Goal: Information Seeking & Learning: Learn about a topic

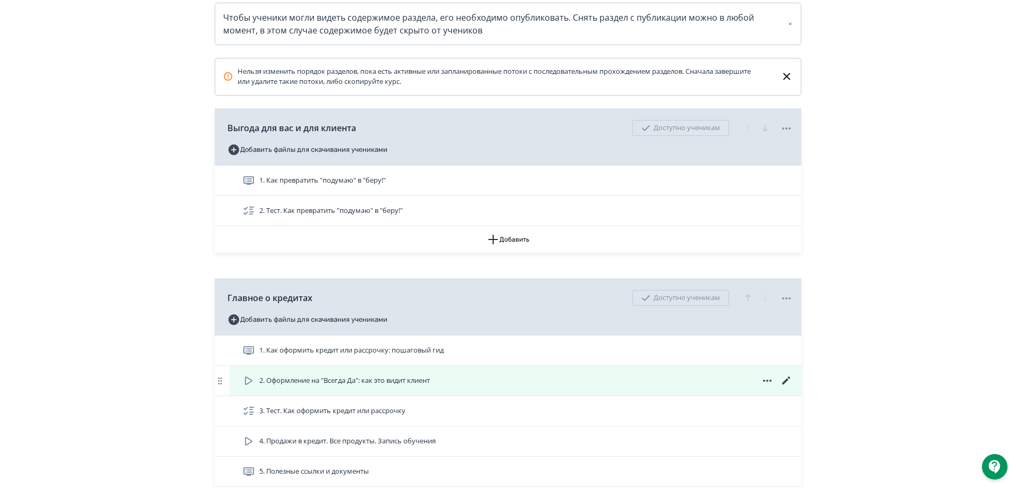
scroll to position [225, 0]
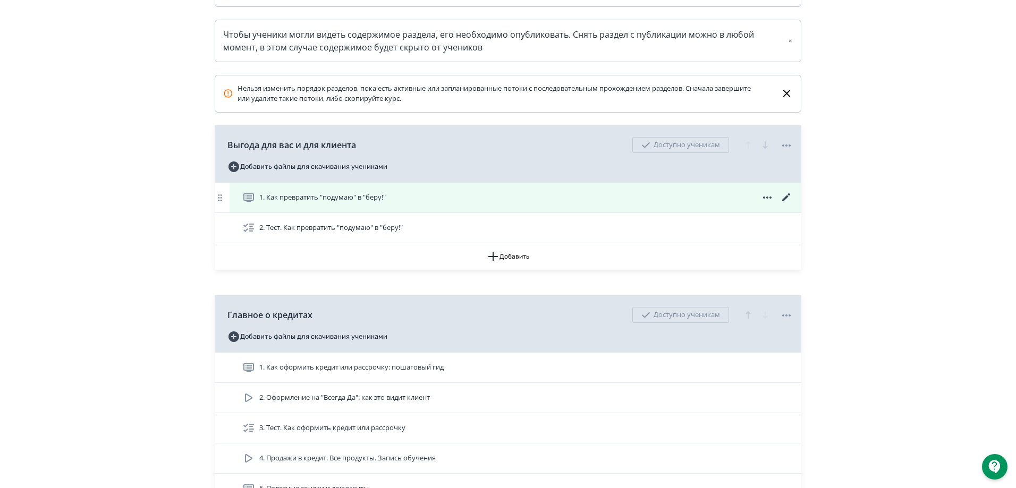
click at [284, 203] on span "1. Как превратить "подумаю" в "беру!"" at bounding box center [322, 197] width 126 height 11
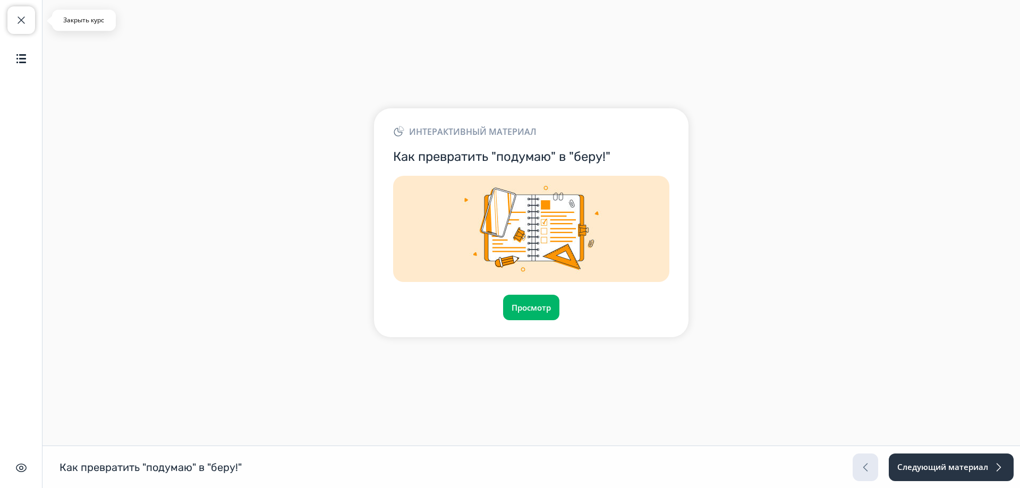
click at [27, 9] on button "Закрыть курс" at bounding box center [21, 20] width 28 height 28
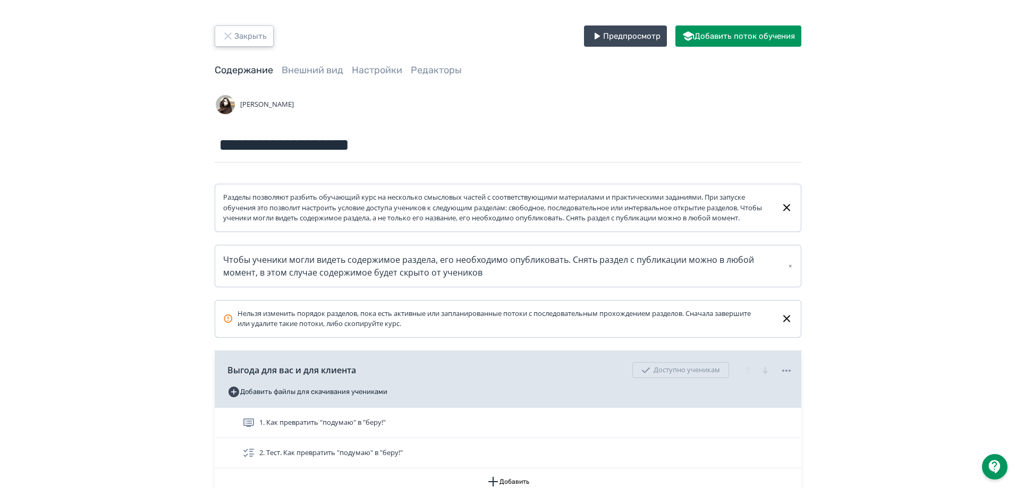
click at [236, 32] on button "Закрыть" at bounding box center [244, 36] width 59 height 21
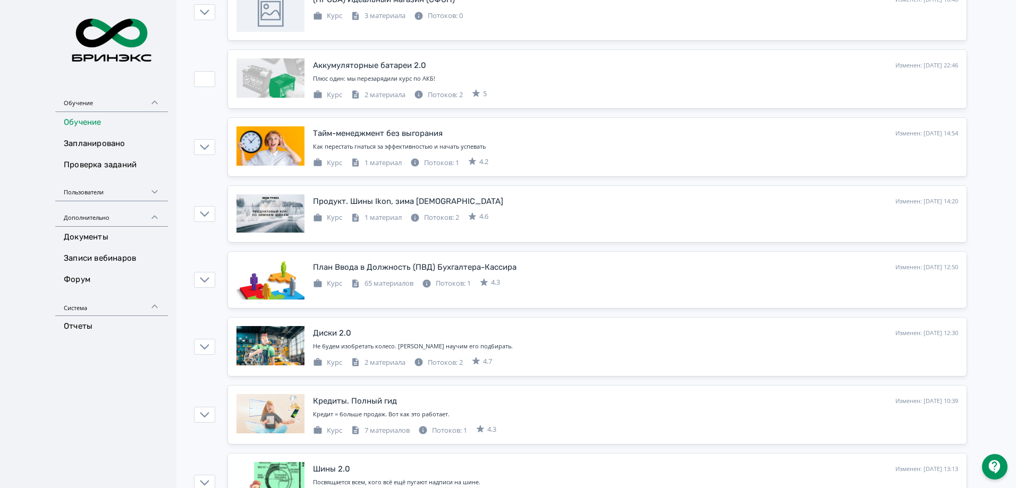
scroll to position [425, 0]
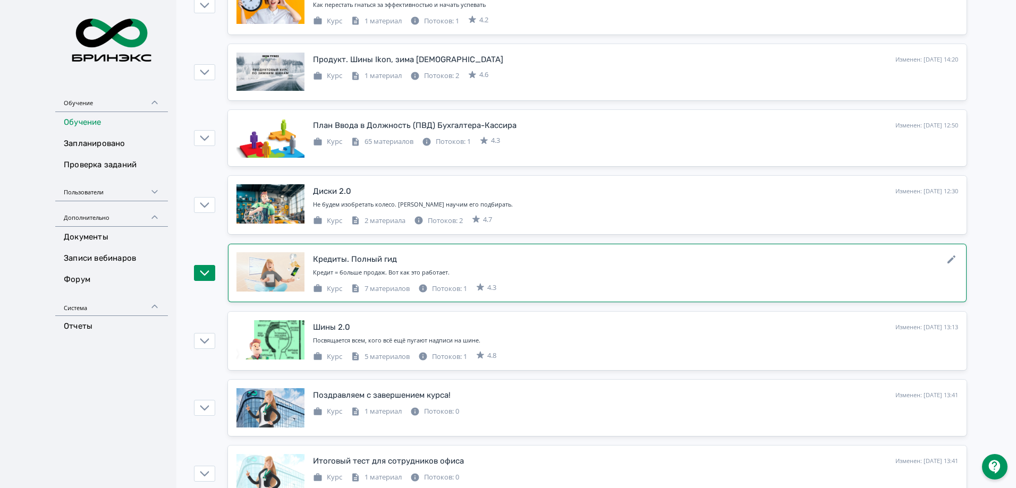
click at [395, 258] on div "Кредиты. Полный гид" at bounding box center [355, 259] width 84 height 12
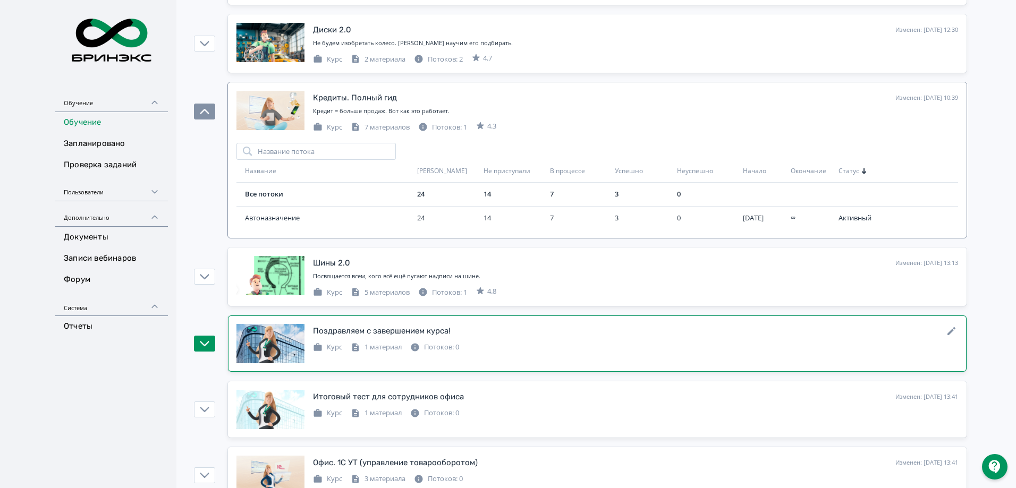
scroll to position [567, 0]
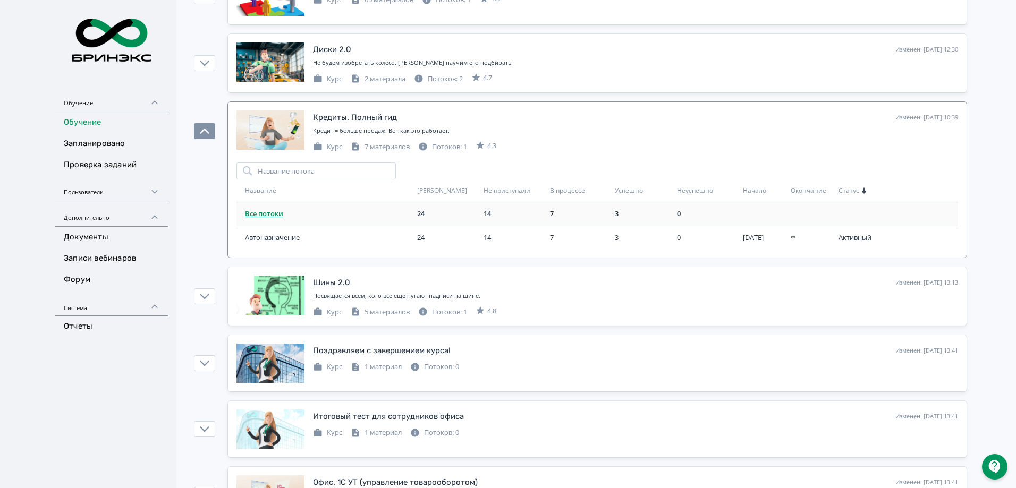
click at [251, 210] on link "Все потоки" at bounding box center [264, 214] width 38 height 10
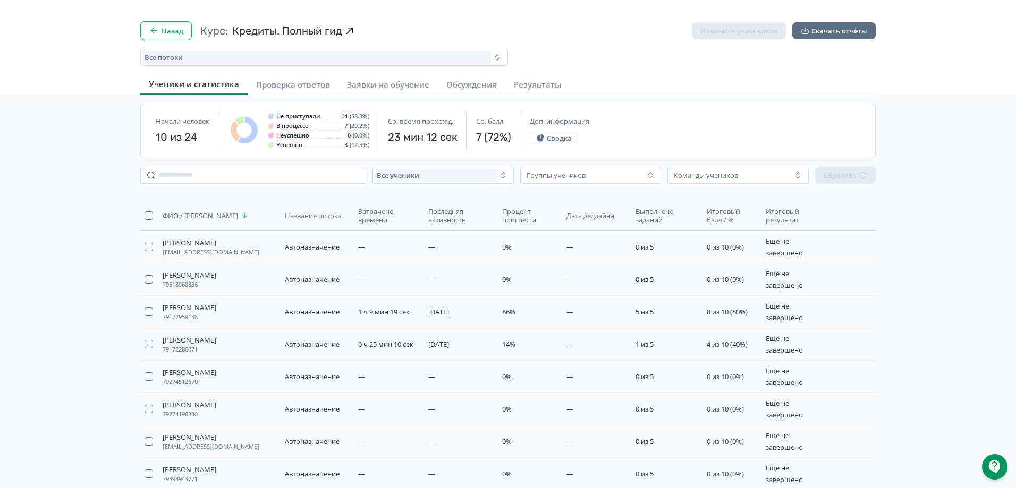
click at [163, 33] on button "Назад" at bounding box center [166, 30] width 52 height 19
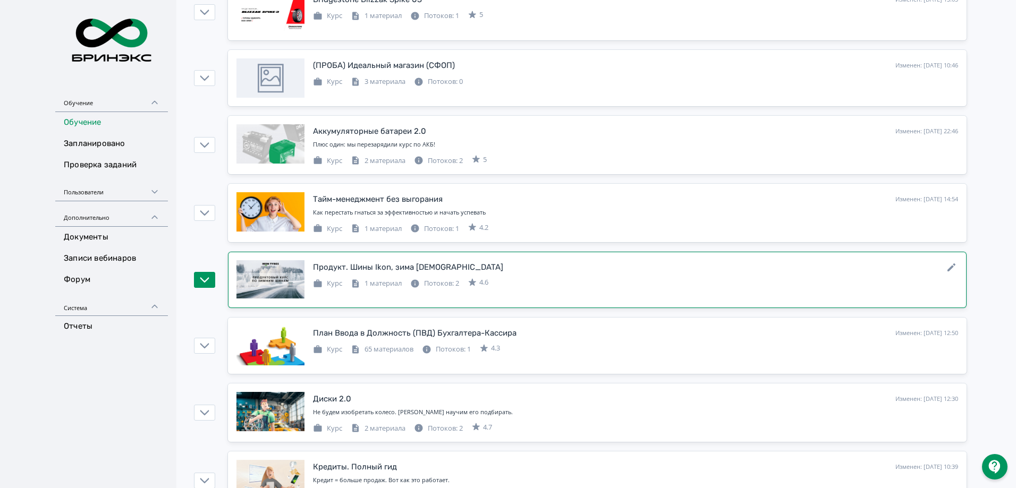
scroll to position [425, 0]
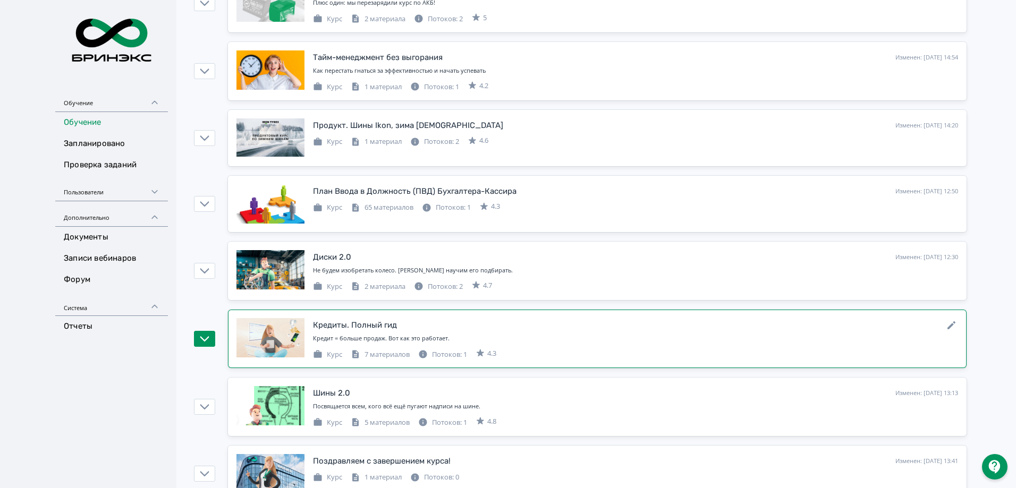
click at [350, 324] on div "Кредиты. Полный гид" at bounding box center [355, 325] width 84 height 12
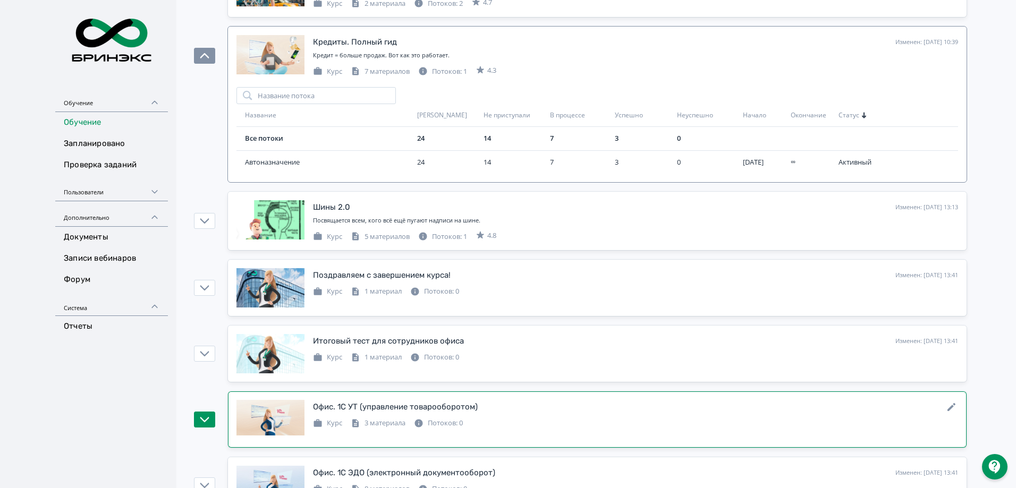
scroll to position [567, 0]
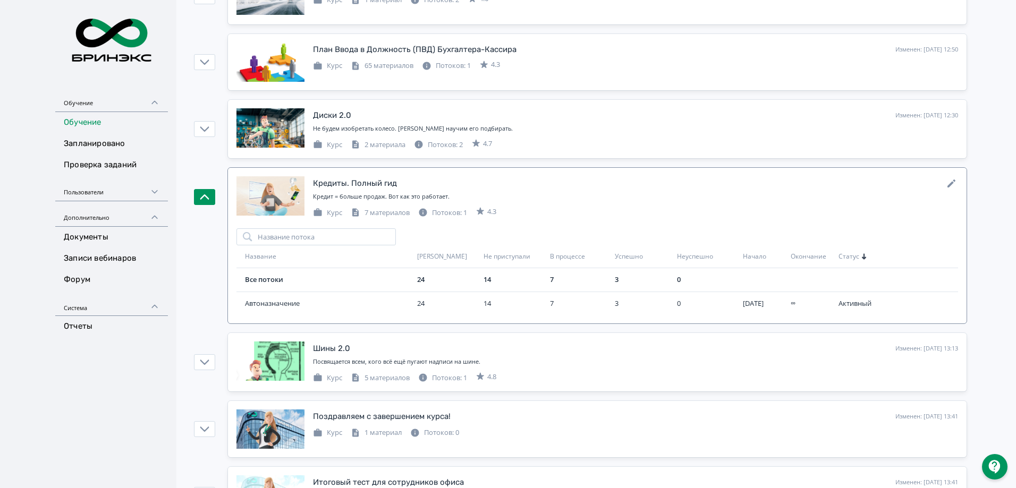
click at [898, 184] on div "Кредиты. Полный гид Изменен: [DATE] 10:39" at bounding box center [635, 183] width 645 height 14
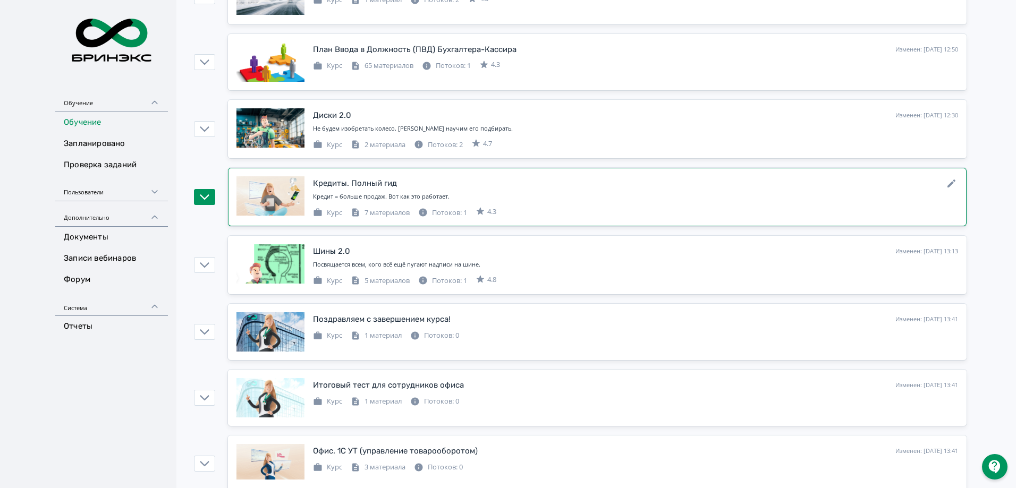
click at [332, 195] on div "Кредит = больше продаж. Вот как это работает." at bounding box center [635, 196] width 645 height 9
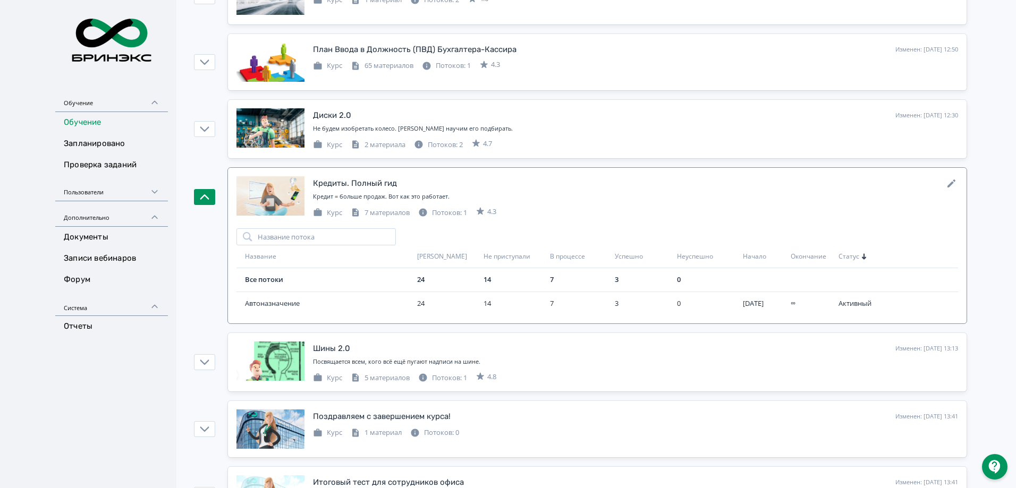
click at [332, 195] on div "Кредит = больше продаж. Вот как это работает." at bounding box center [635, 196] width 645 height 9
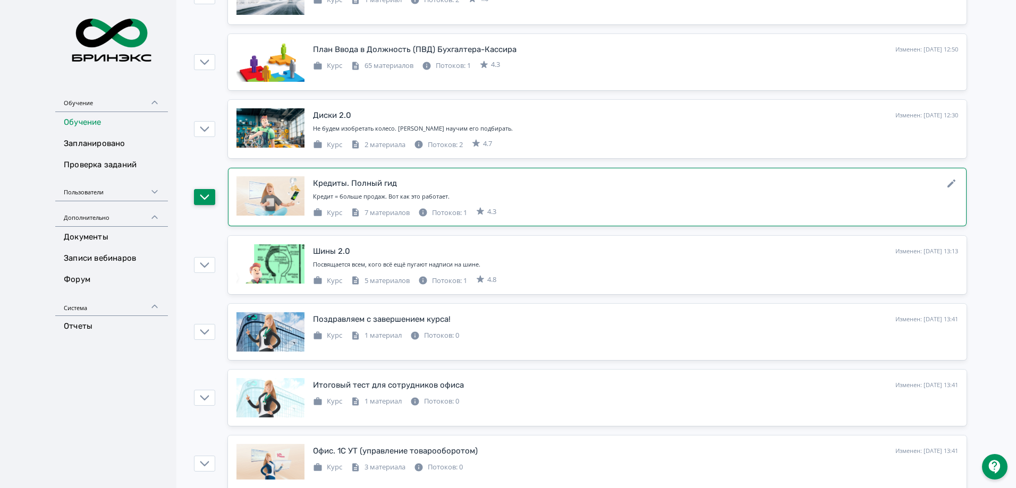
click at [196, 196] on button "button" at bounding box center [204, 197] width 21 height 16
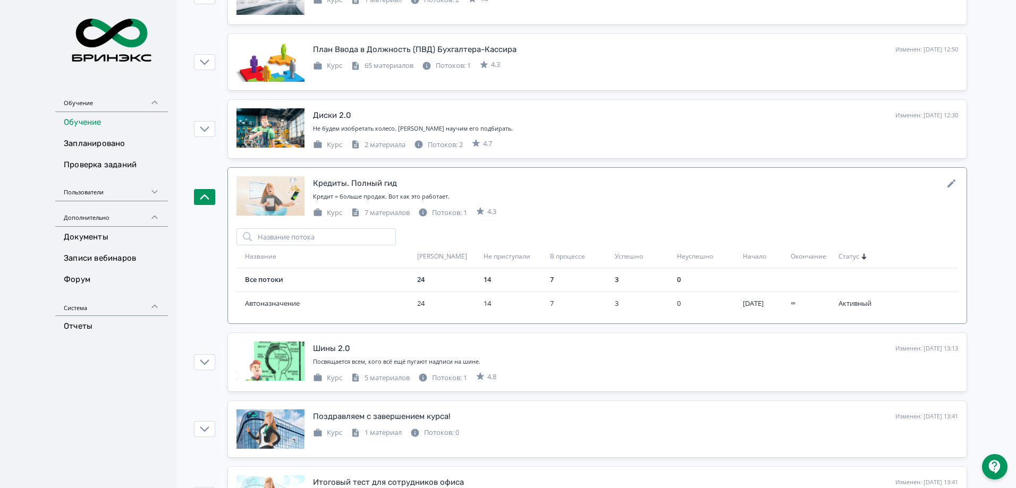
click at [371, 191] on div "Кредиты. Полный гид Изменен: [DATE] 10:39 Кредит = больше продаж. Вот как это р…" at bounding box center [635, 196] width 645 height 41
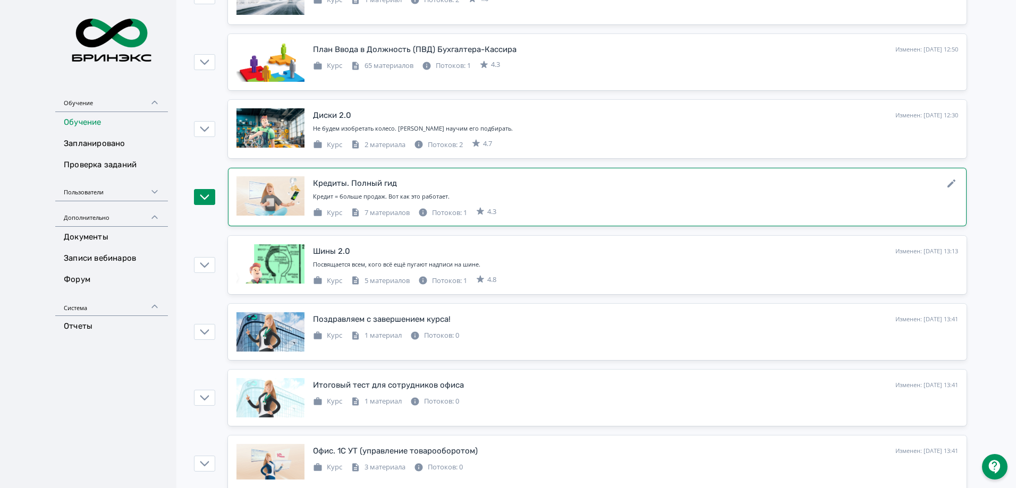
click at [371, 191] on div "Кредиты. Полный гид Изменен: [DATE] 10:39 Кредит = больше продаж. Вот как это р…" at bounding box center [635, 196] width 645 height 41
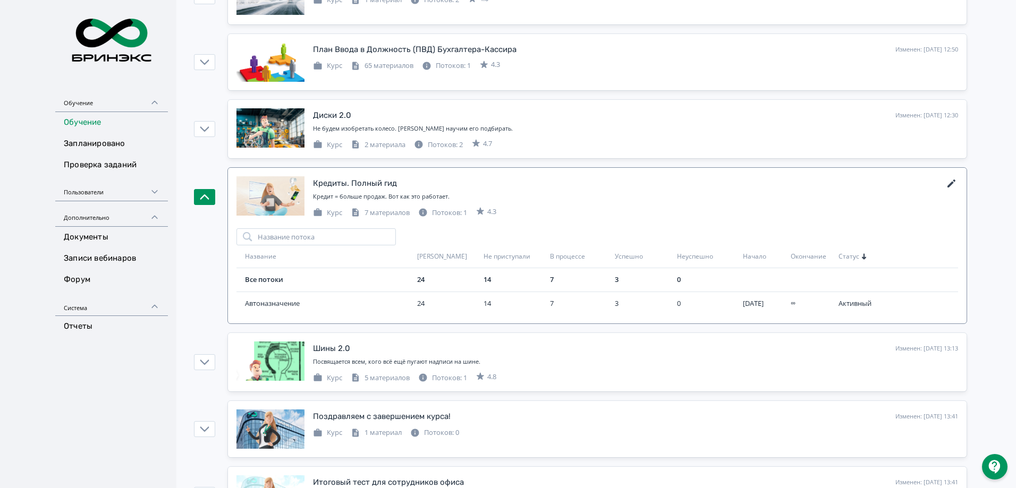
click at [955, 182] on icon at bounding box center [951, 183] width 13 height 13
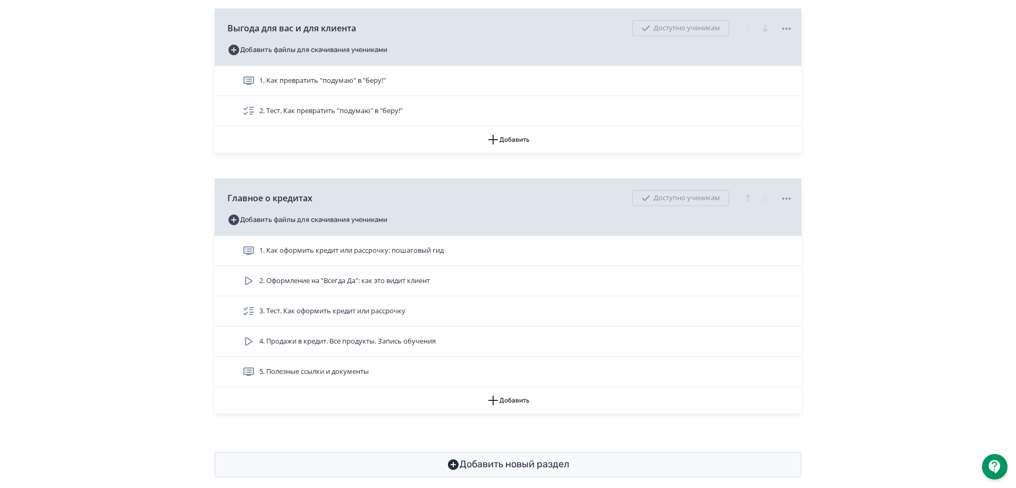
scroll to position [367, 0]
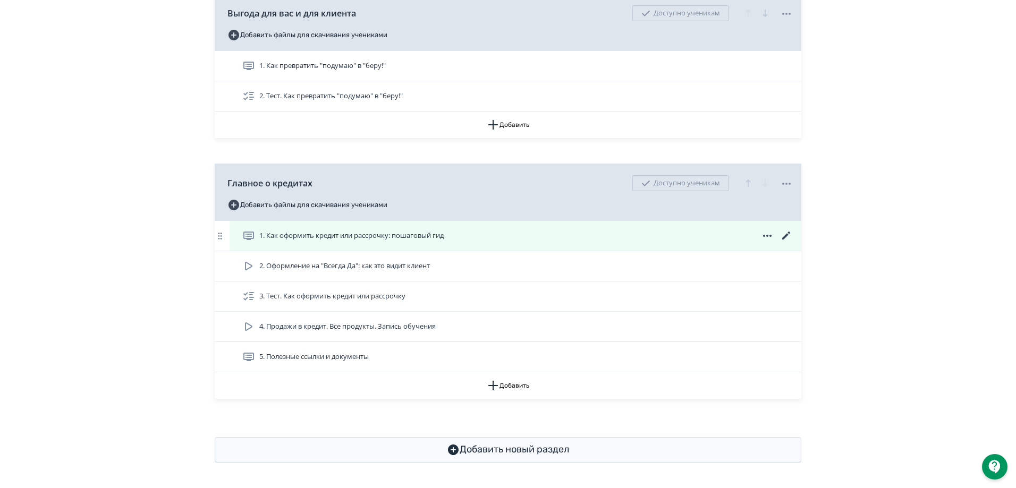
click at [328, 236] on span "1. Как оформить кредит или рассрочку: пошаговый гид" at bounding box center [351, 236] width 184 height 11
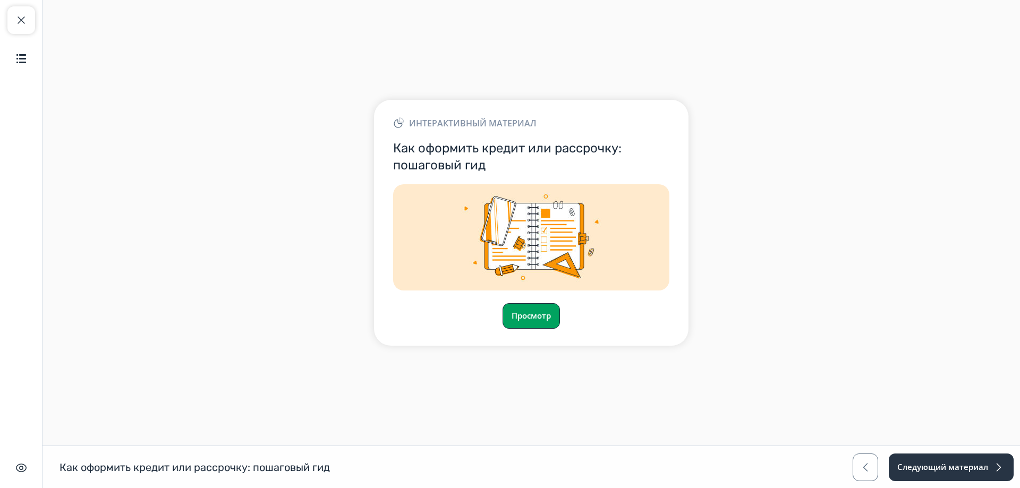
click at [523, 310] on button "Просмотр" at bounding box center [531, 316] width 57 height 26
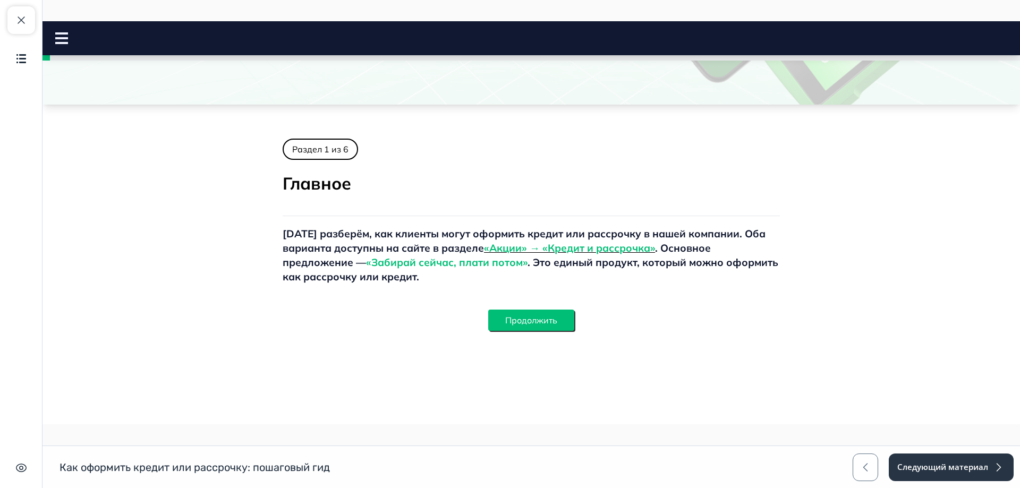
click at [527, 327] on button "Продолжить" at bounding box center [531, 320] width 86 height 21
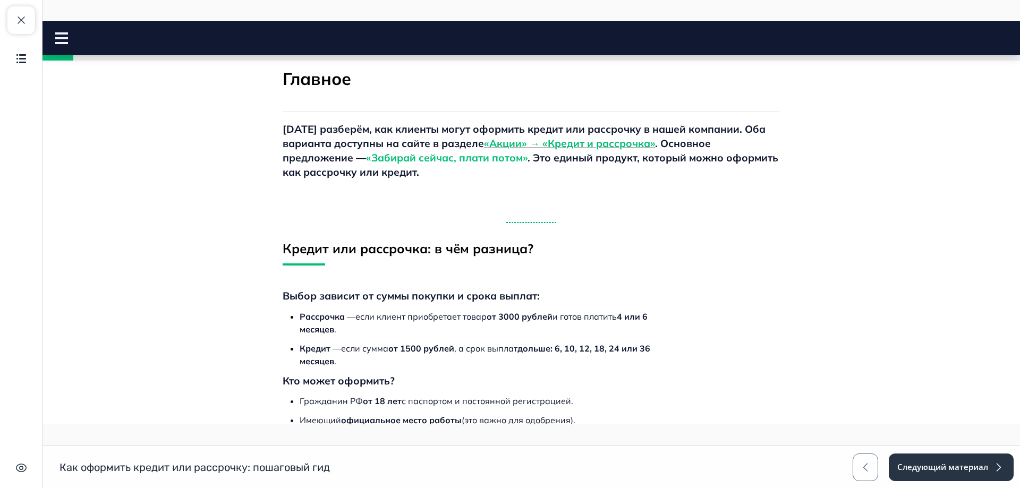
scroll to position [538, 0]
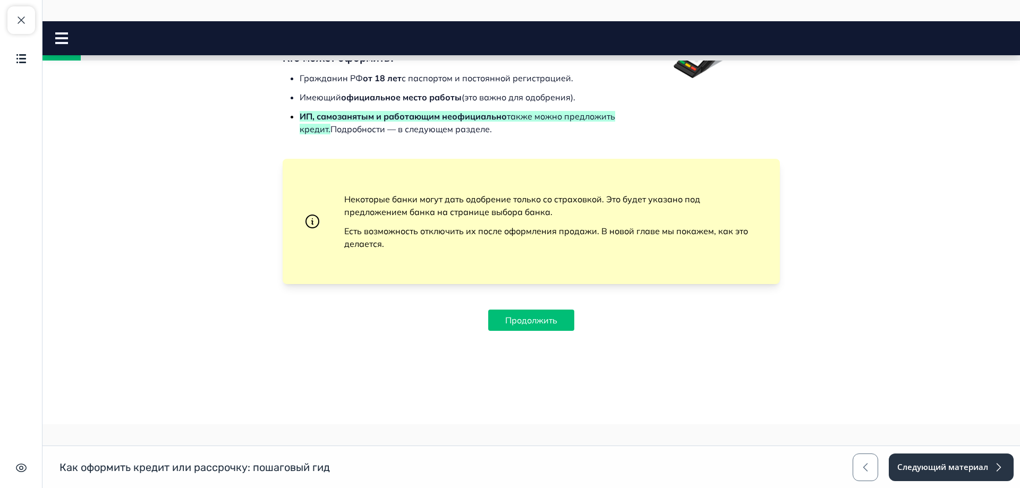
click at [527, 327] on button "Продолжить" at bounding box center [531, 320] width 86 height 21
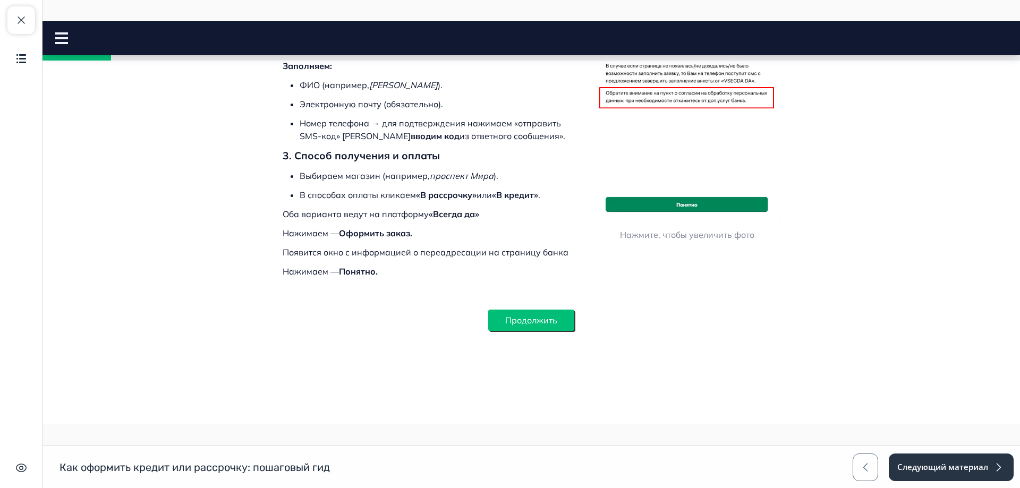
click at [503, 317] on button "Продолжить" at bounding box center [531, 320] width 86 height 21
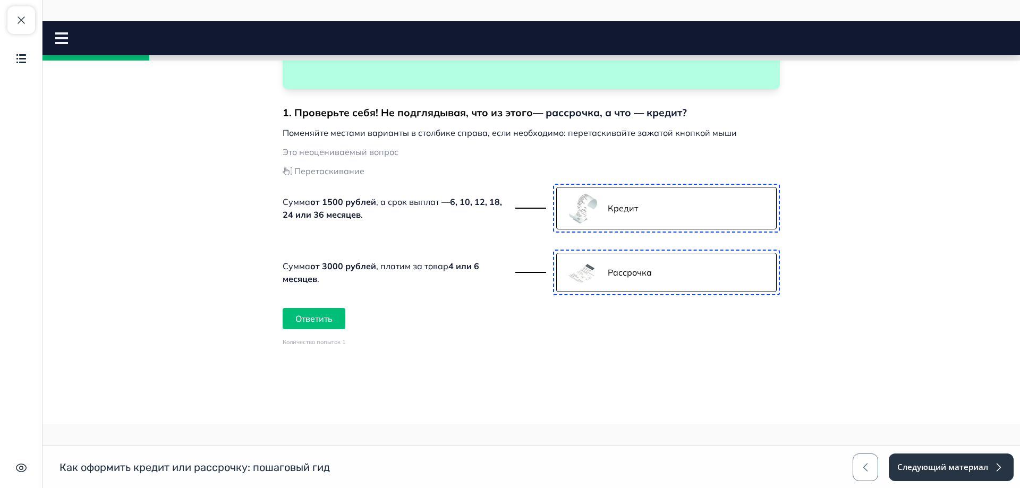
scroll to position [1469, 0]
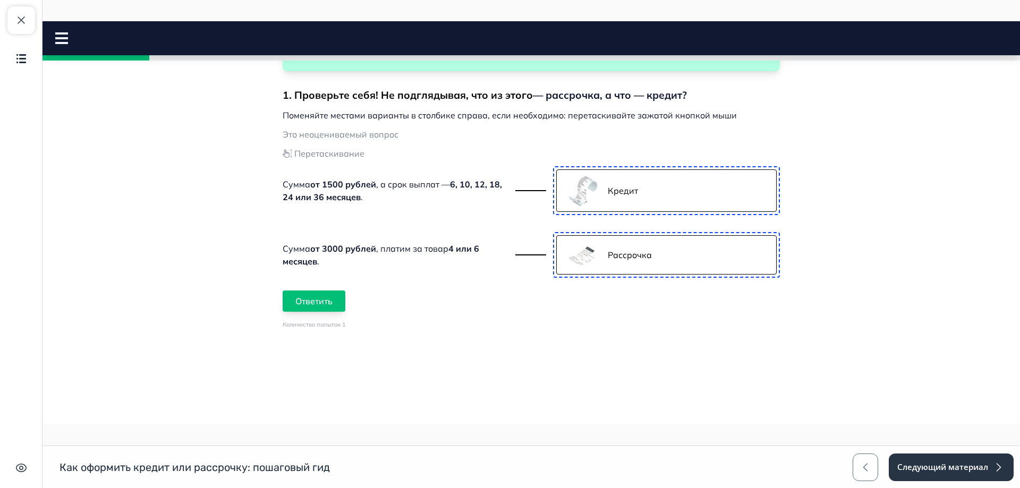
click at [324, 296] on button "Ответить" at bounding box center [314, 301] width 63 height 21
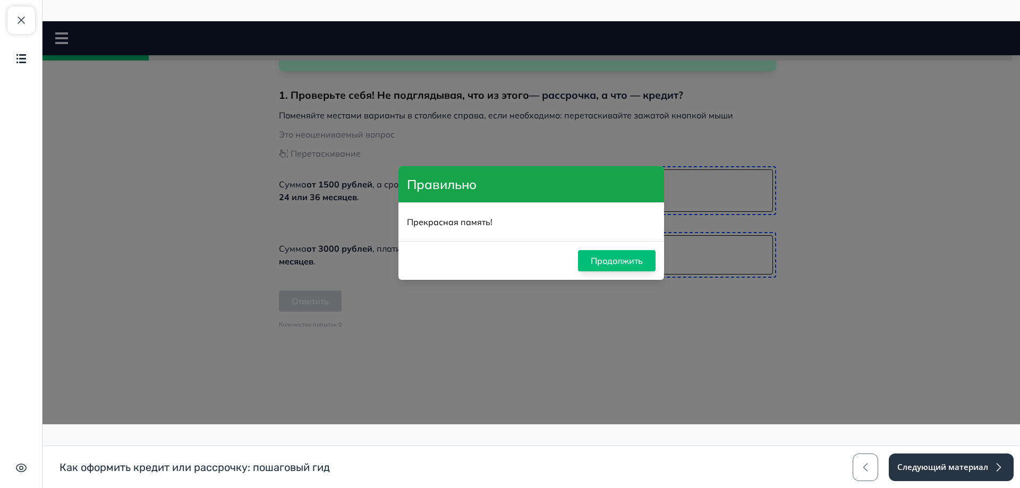
click at [603, 257] on button "Продолжить" at bounding box center [617, 260] width 78 height 21
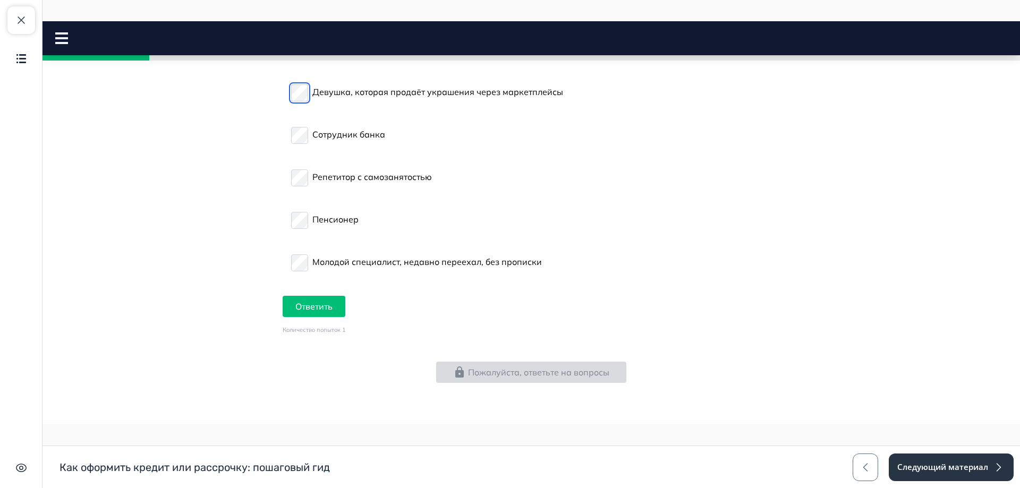
scroll to position [1971, 0]
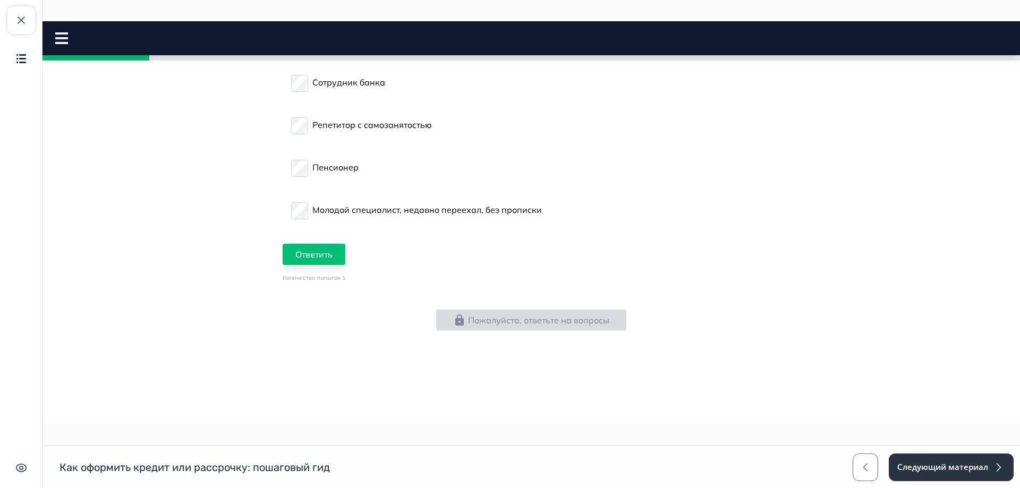
click at [294, 250] on button "Ответить" at bounding box center [314, 254] width 63 height 21
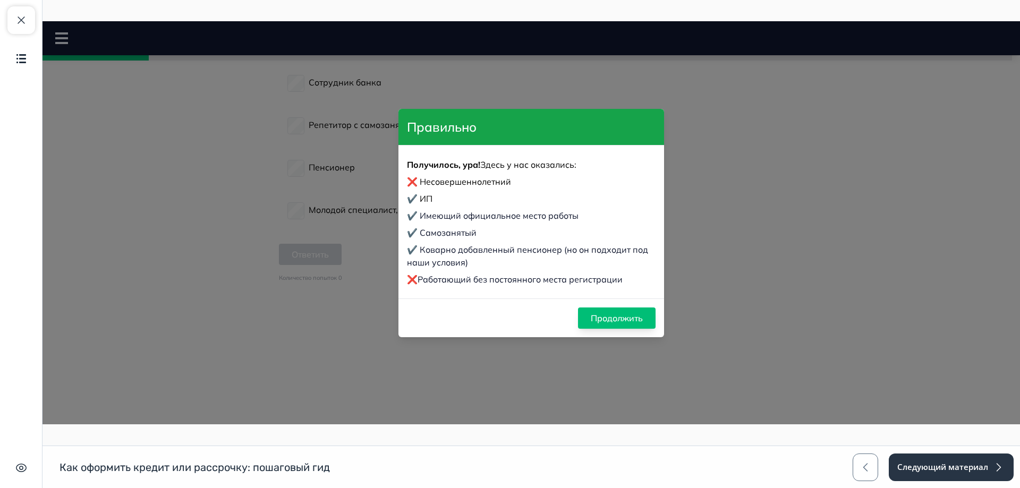
click at [605, 316] on button "Продолжить" at bounding box center [617, 318] width 78 height 21
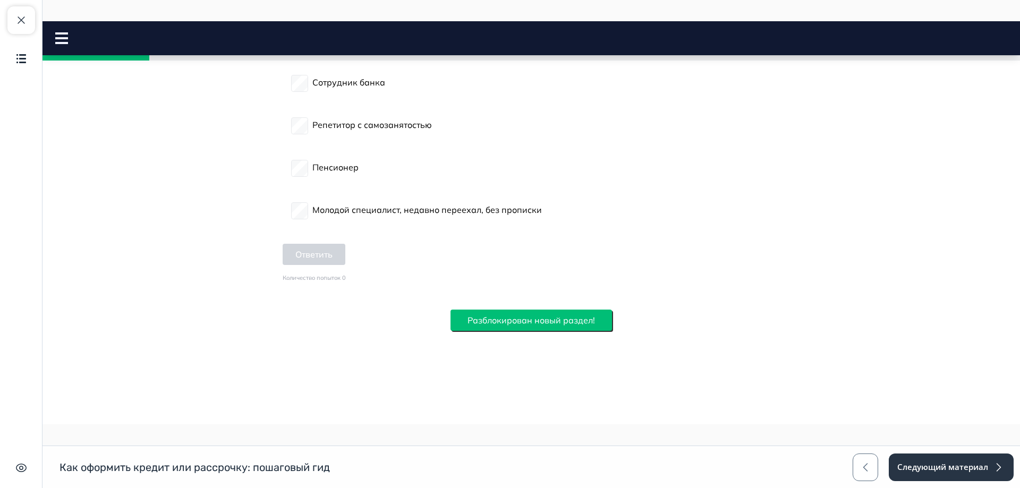
click at [483, 317] on button "Разблокирован новый раздел!" at bounding box center [532, 320] width 162 height 21
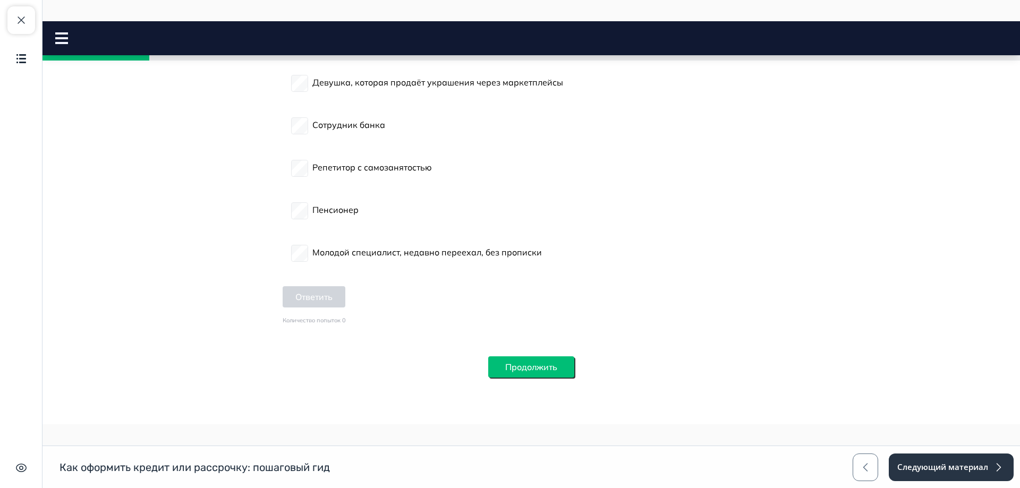
scroll to position [1928, 0]
click at [520, 369] on button "Продолжить" at bounding box center [531, 367] width 86 height 21
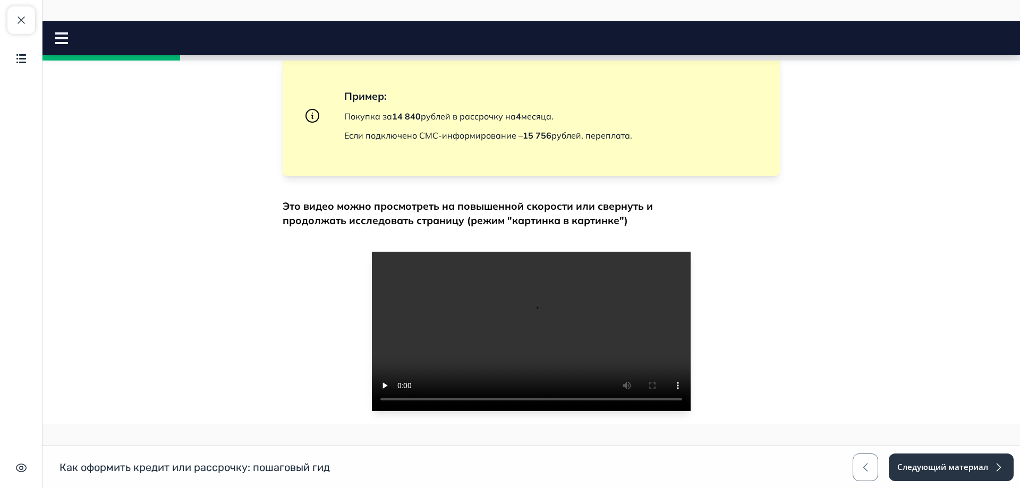
scroll to position [597, 0]
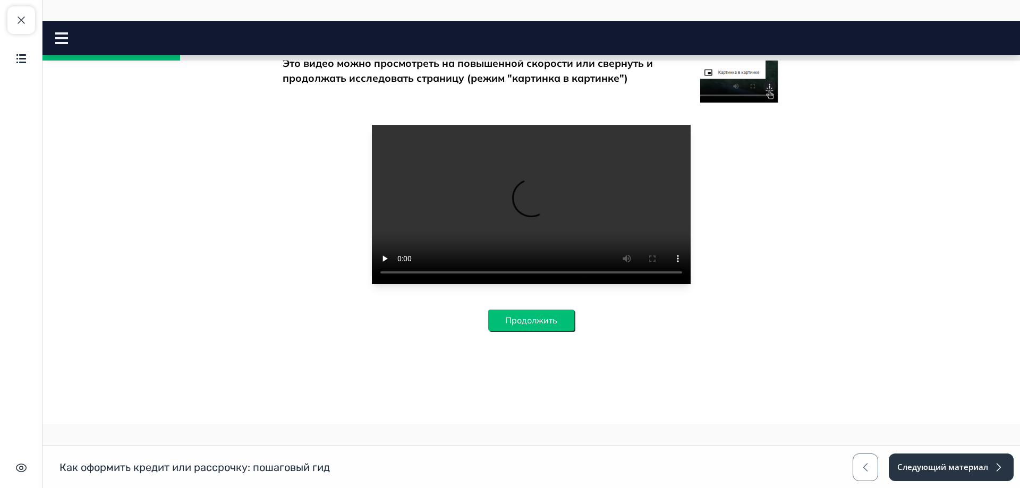
click at [517, 323] on button "Продолжить" at bounding box center [531, 320] width 86 height 21
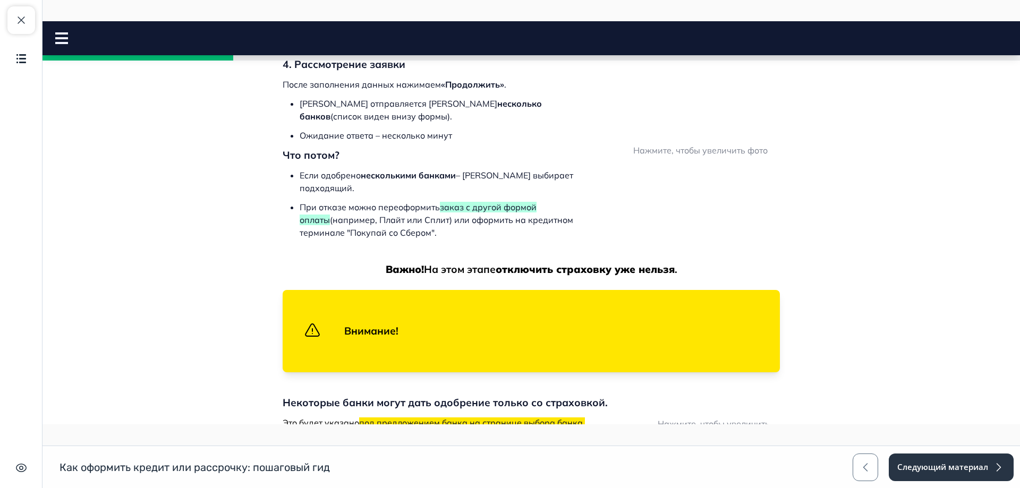
scroll to position [1297, 0]
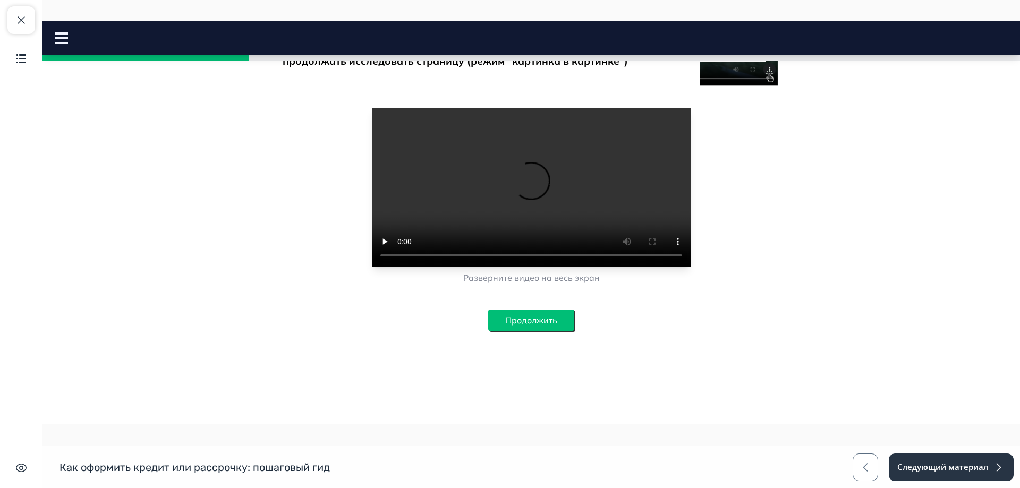
click at [512, 325] on button "Продолжить" at bounding box center [531, 320] width 86 height 21
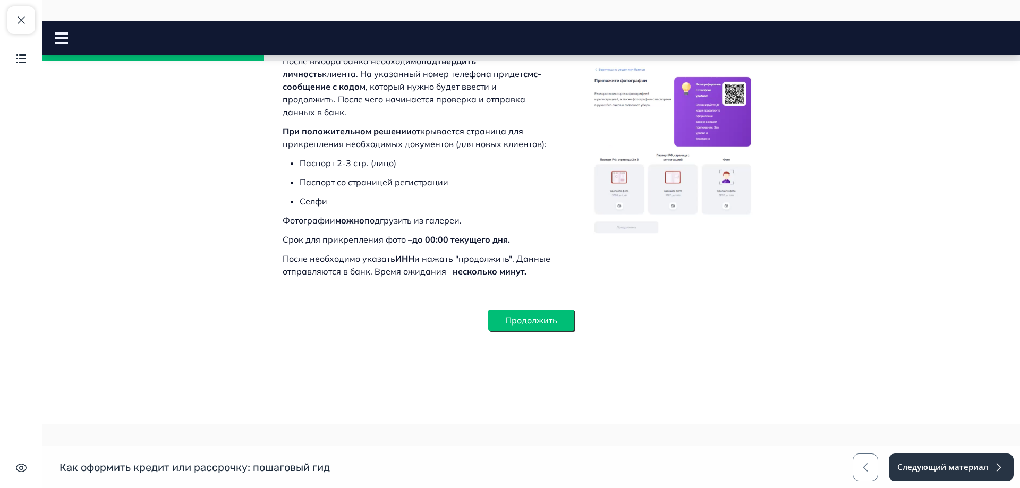
click at [503, 325] on button "Продолжить" at bounding box center [531, 320] width 86 height 21
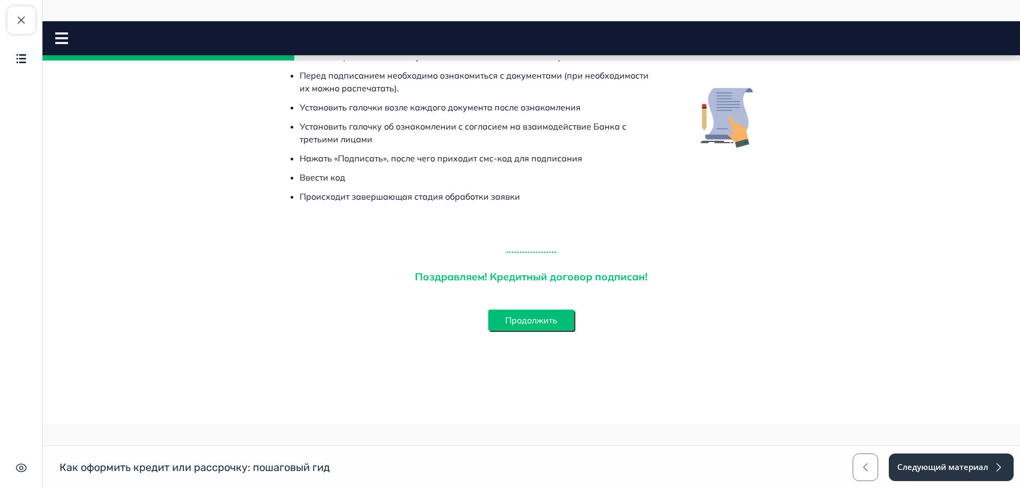
click at [503, 323] on button "Продолжить" at bounding box center [531, 320] width 86 height 21
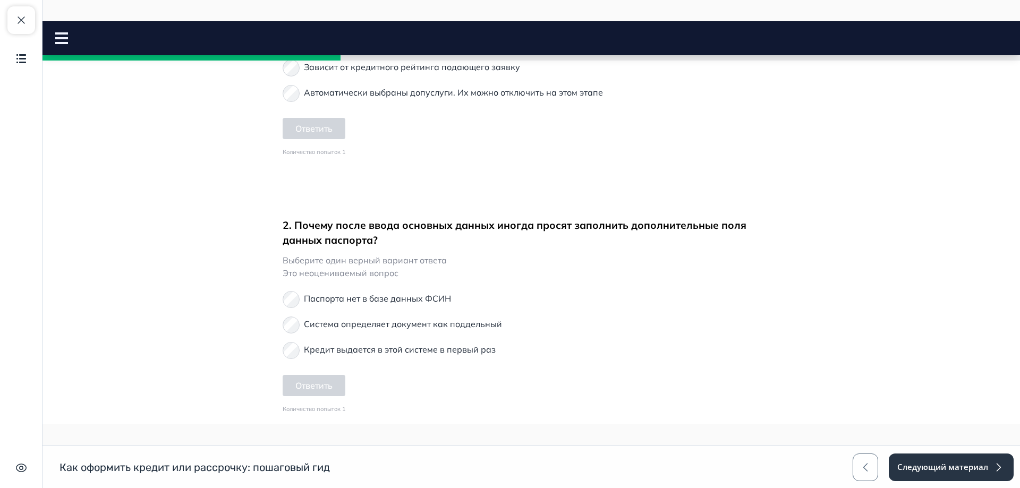
scroll to position [2805, 0]
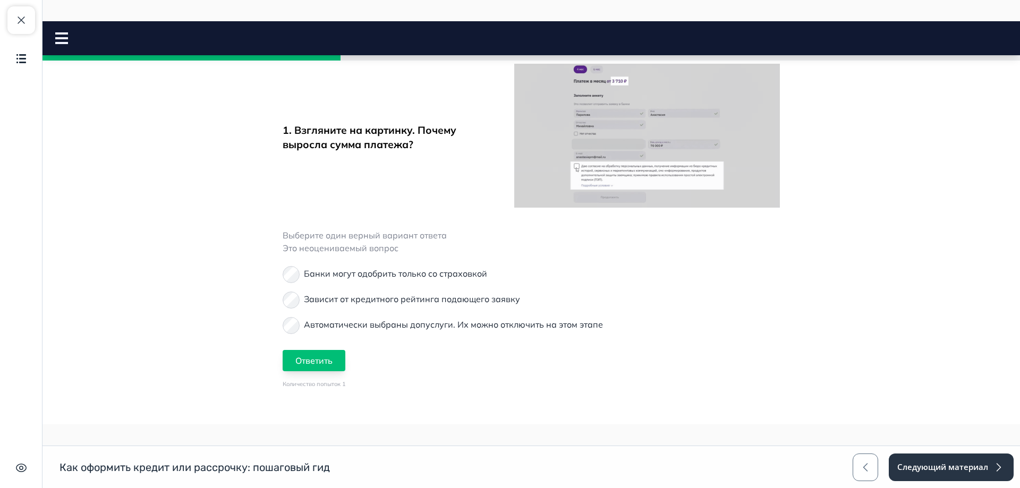
click at [306, 371] on button "Ответить" at bounding box center [314, 360] width 63 height 21
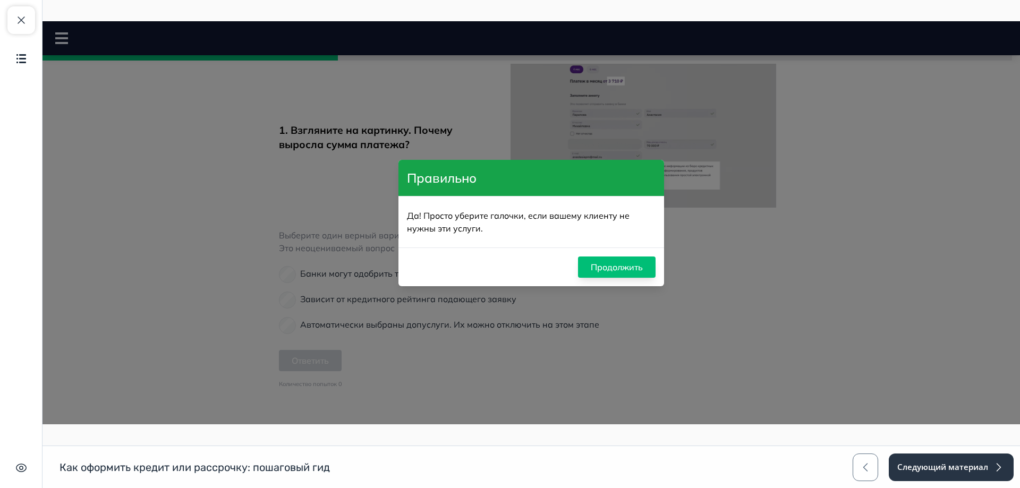
click at [611, 268] on button "Продолжить" at bounding box center [617, 267] width 78 height 21
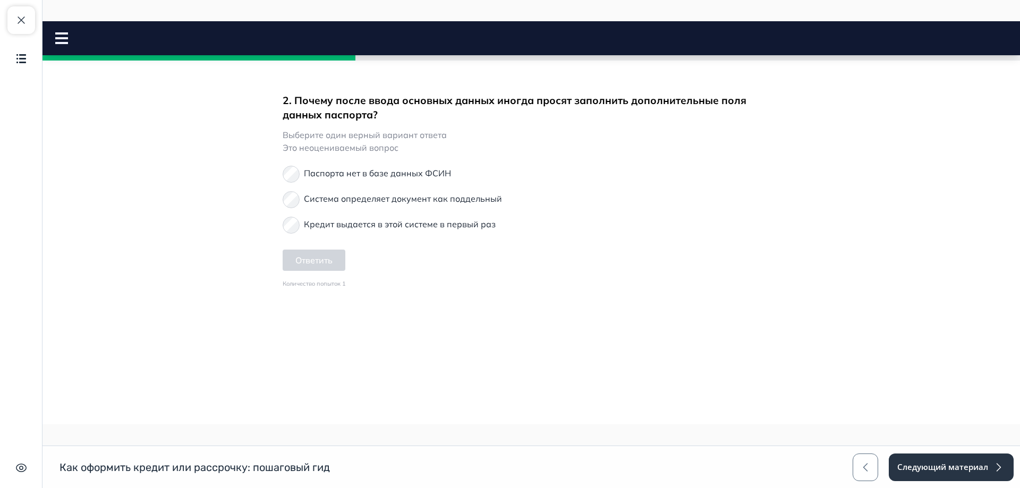
scroll to position [3089, 0]
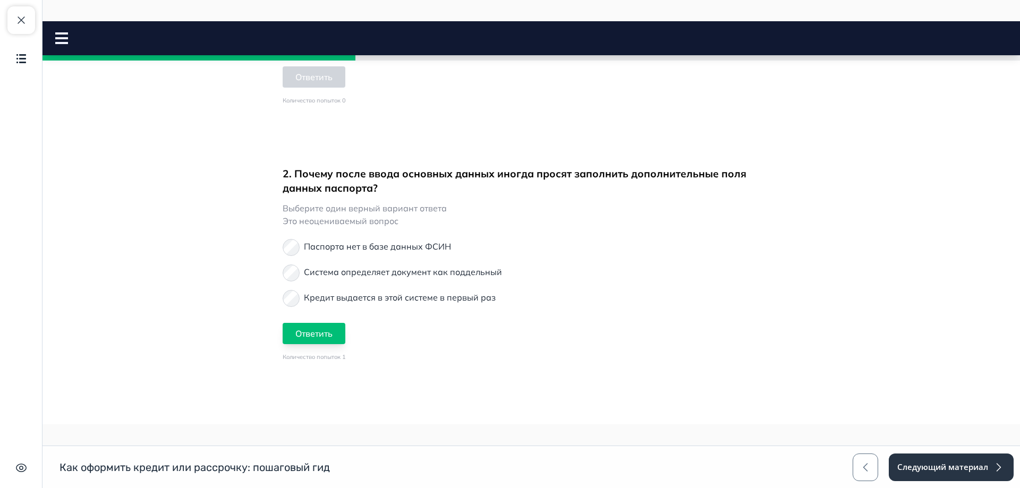
click at [308, 344] on button "Ответить" at bounding box center [314, 333] width 63 height 21
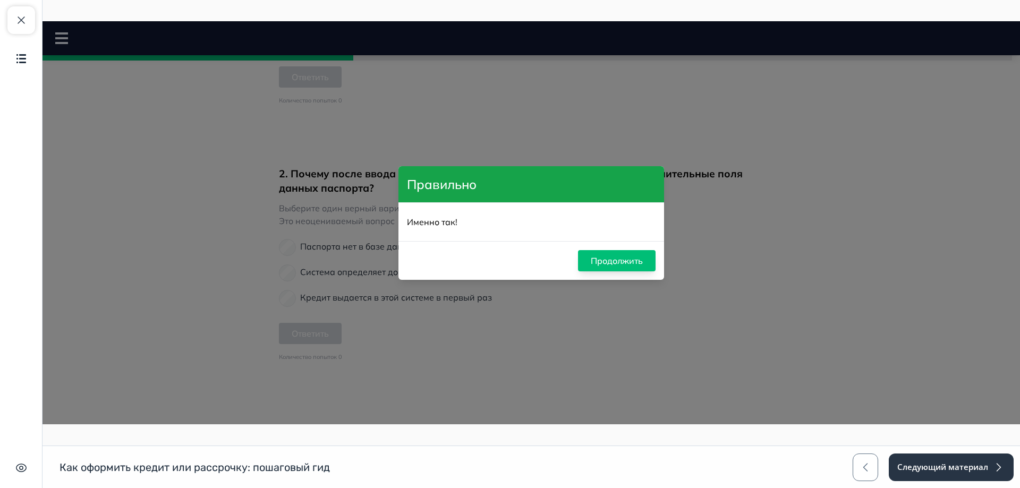
click at [610, 262] on button "Продолжить" at bounding box center [617, 260] width 78 height 21
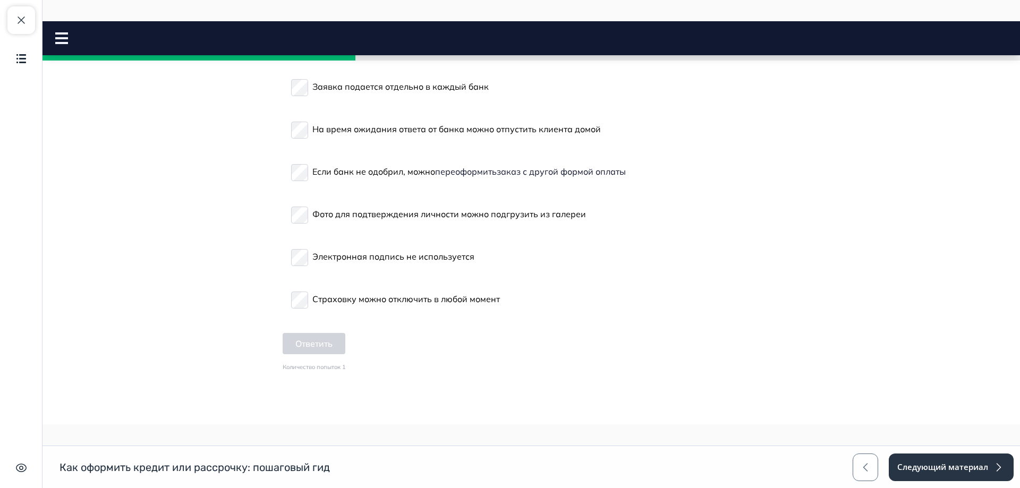
scroll to position [3514, 0]
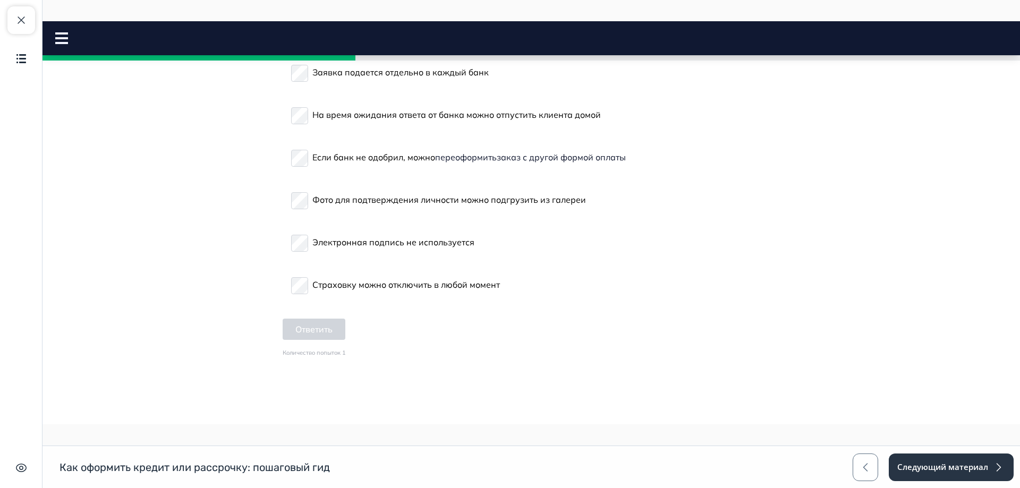
click at [306, 213] on label "Фото для подтверждения личности можно подгрузить из галереи" at bounding box center [438, 200] width 295 height 26
click at [312, 164] on p "Если банк не одобрил, можно переоформить заказ с другой формой оплаты" at bounding box center [468, 157] width 313 height 13
click at [323, 340] on button "Ответить" at bounding box center [314, 329] width 63 height 21
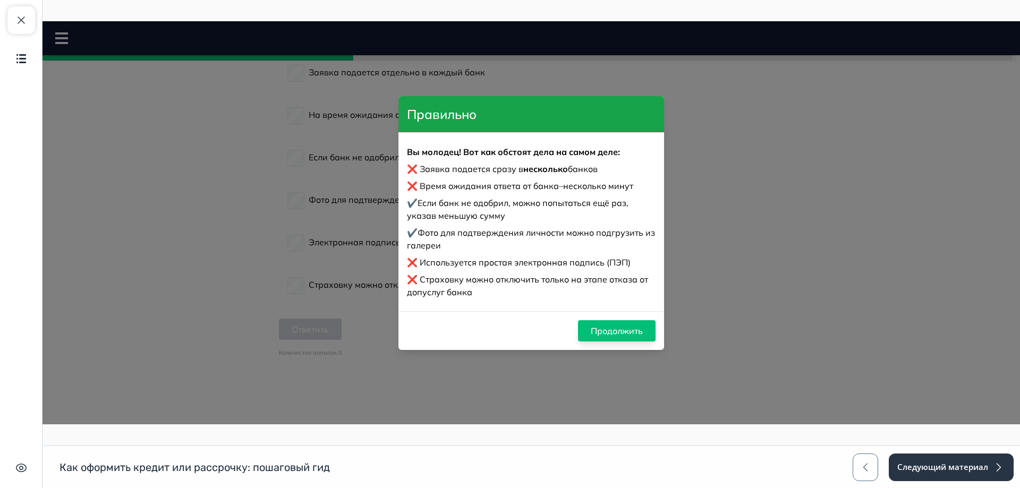
click at [629, 337] on button "Продолжить" at bounding box center [617, 330] width 78 height 21
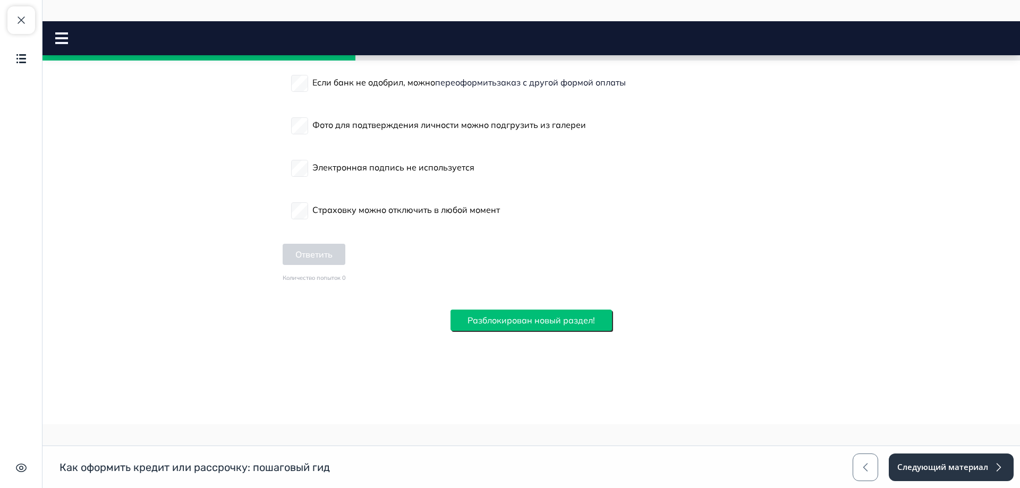
click at [536, 324] on button "Разблокирован новый раздел!" at bounding box center [532, 320] width 162 height 21
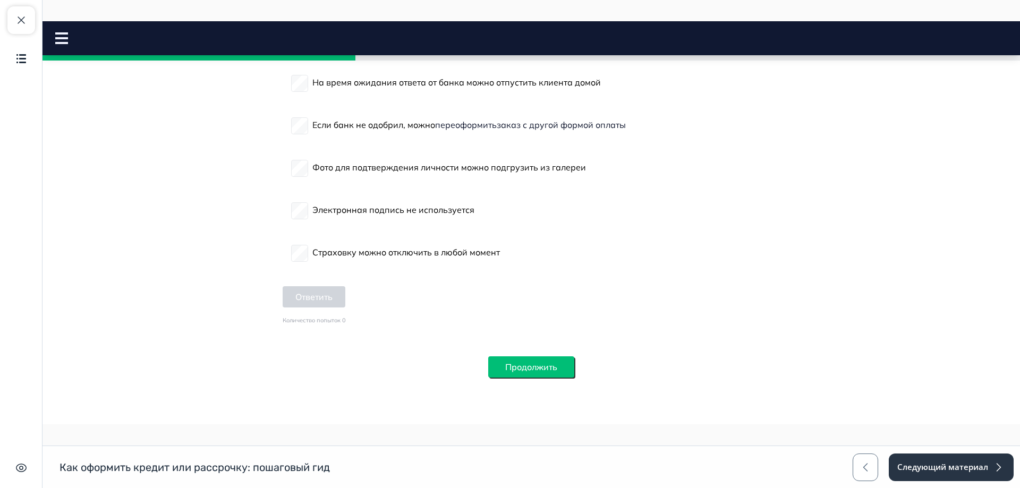
click at [537, 364] on button "Продолжить" at bounding box center [531, 367] width 86 height 21
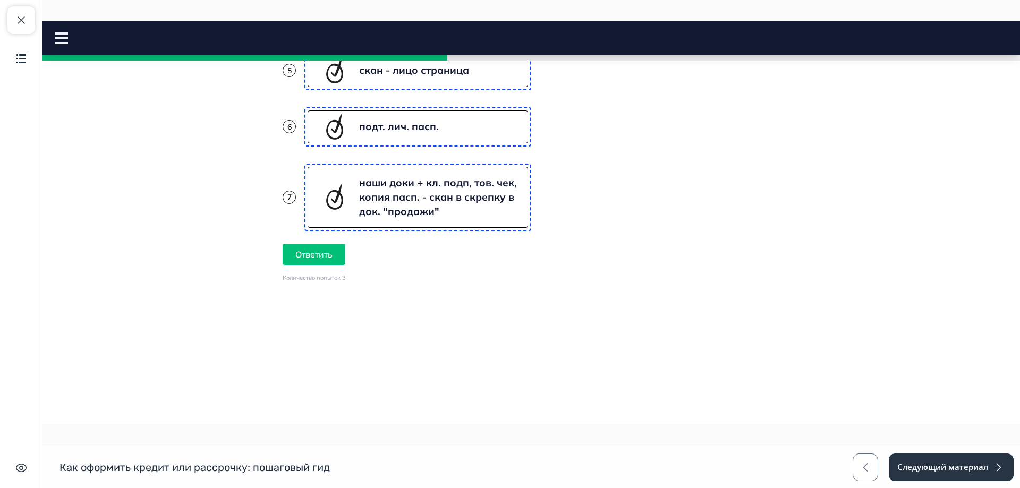
scroll to position [1980, 0]
click at [328, 265] on button "Ответить" at bounding box center [314, 254] width 63 height 21
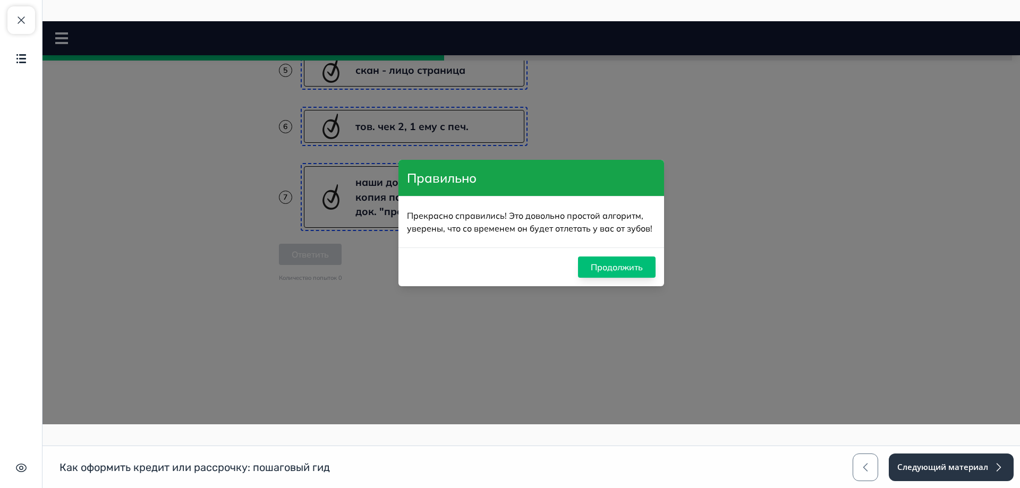
click at [625, 261] on button "Продолжить" at bounding box center [617, 267] width 78 height 21
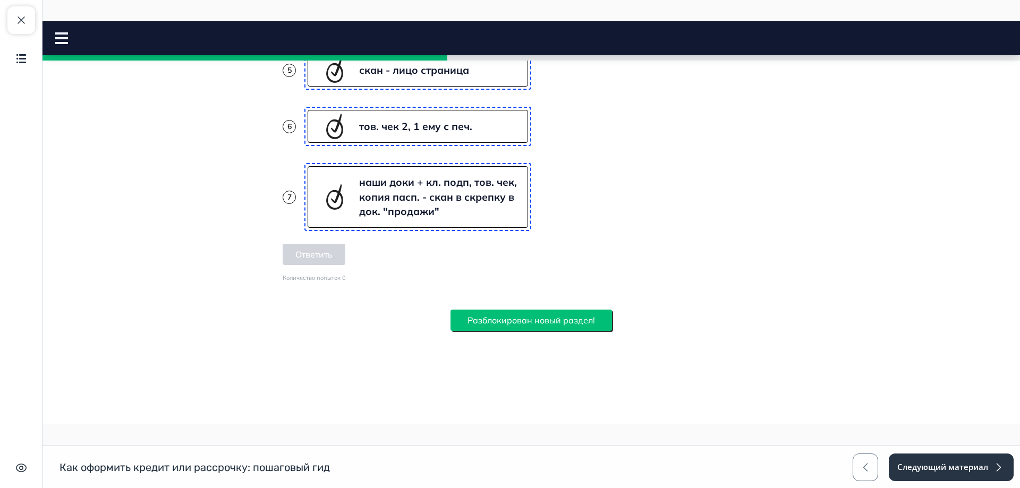
click at [543, 319] on button "Разблокирован новый раздел!" at bounding box center [532, 320] width 162 height 21
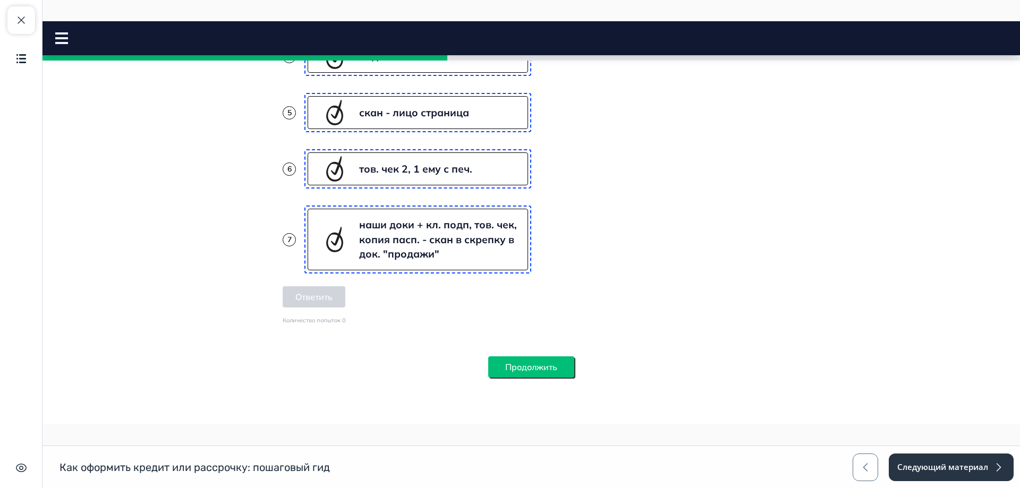
click at [514, 372] on button "Продолжить" at bounding box center [531, 367] width 86 height 21
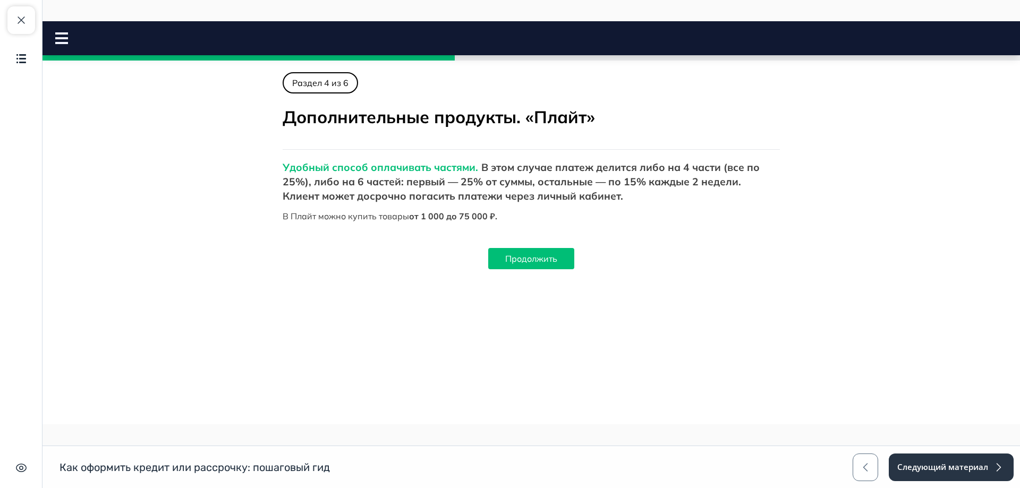
scroll to position [0, 0]
click at [537, 259] on button "Продолжить" at bounding box center [531, 258] width 86 height 21
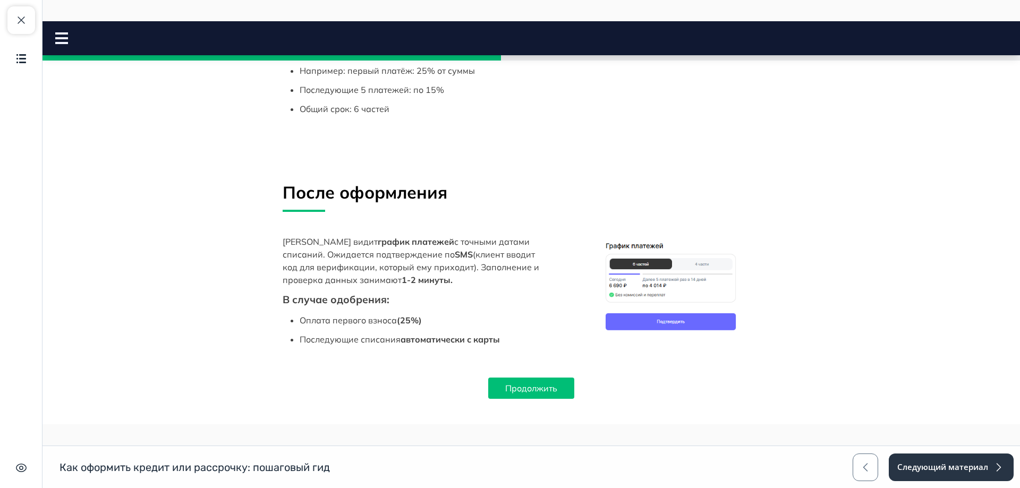
scroll to position [496, 0]
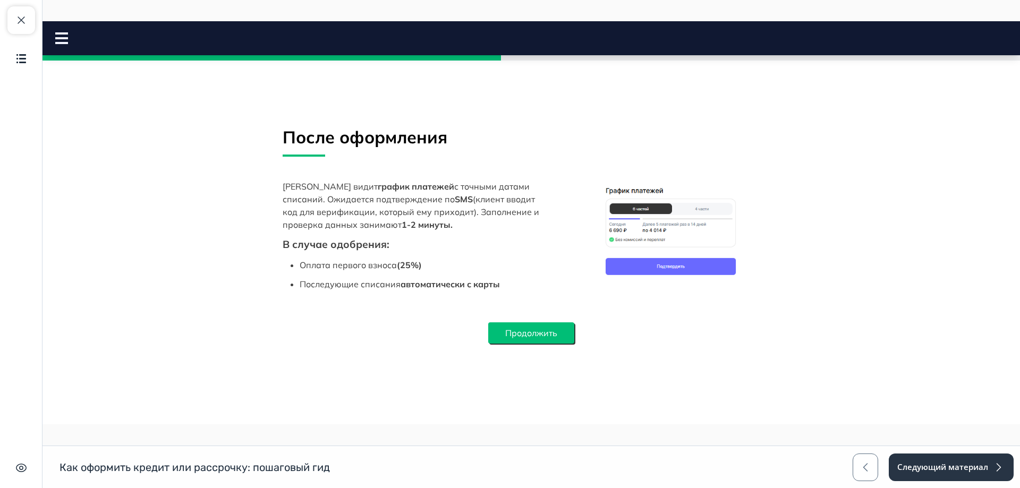
click at [513, 323] on button "Продолжить" at bounding box center [531, 333] width 86 height 21
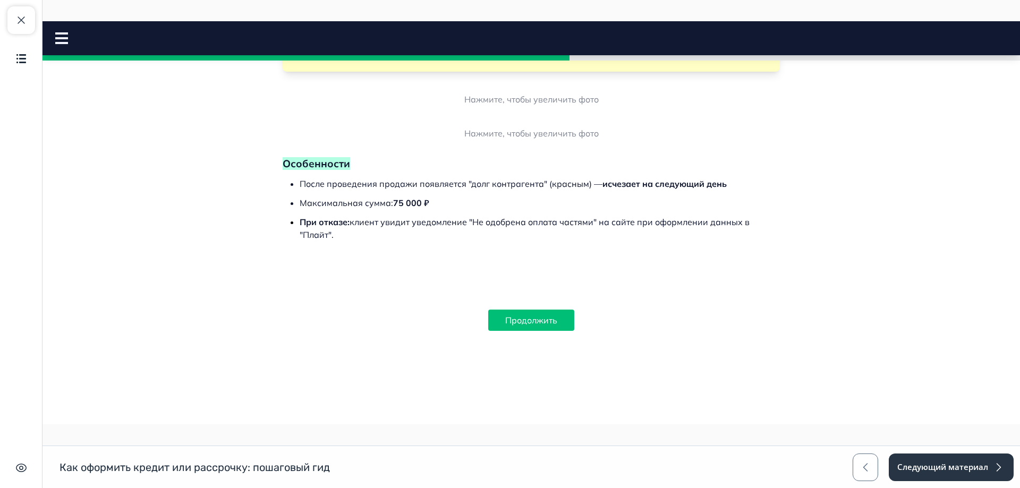
scroll to position [1767, 0]
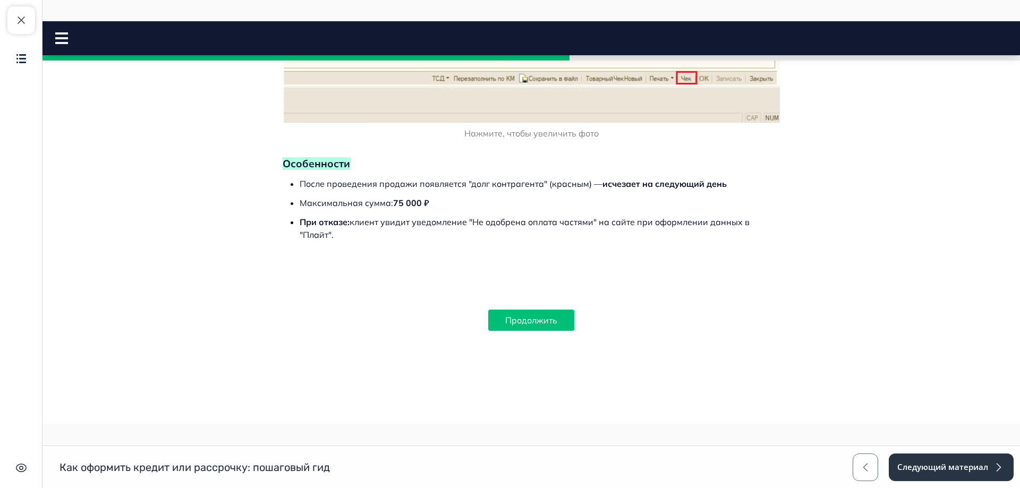
click at [513, 315] on button "Продолжить" at bounding box center [531, 320] width 86 height 21
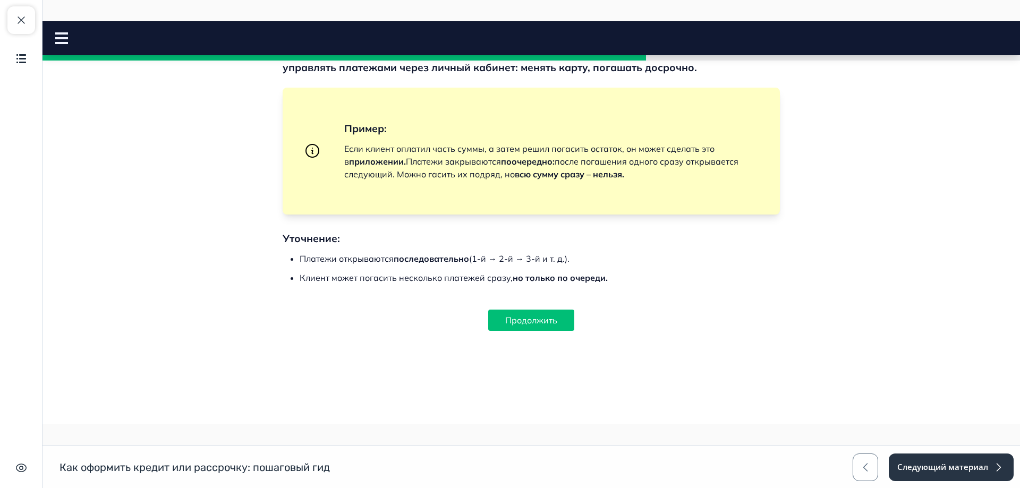
click at [513, 315] on button "Продолжить" at bounding box center [531, 320] width 86 height 21
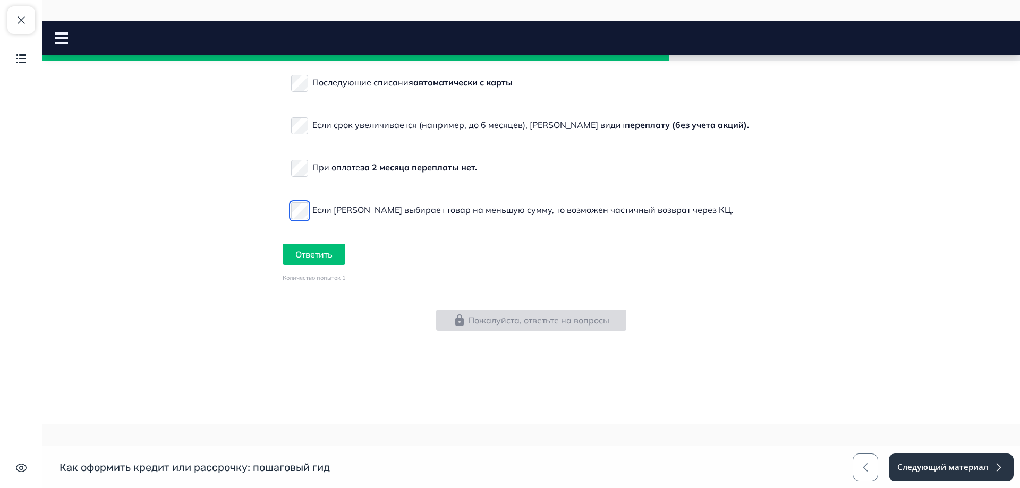
scroll to position [3542, 0]
click at [326, 265] on button "Ответить" at bounding box center [314, 254] width 63 height 21
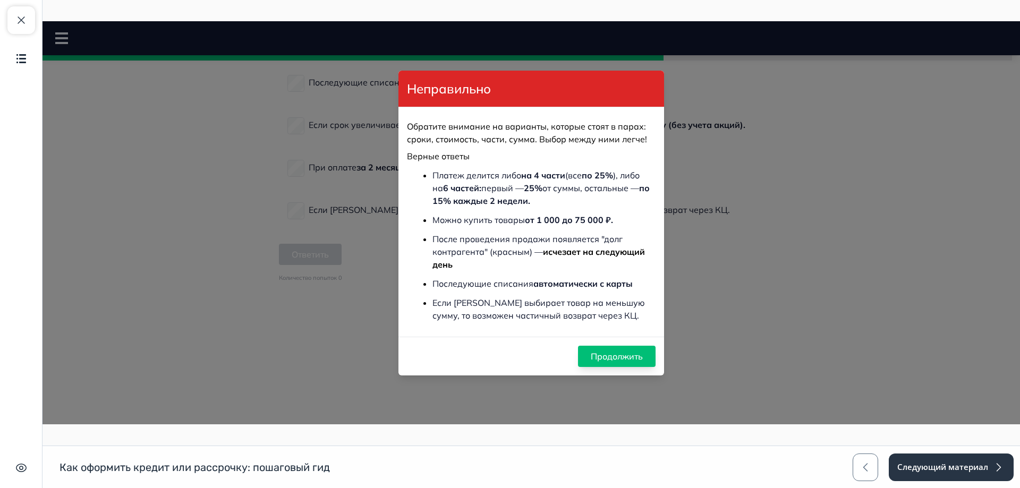
click at [602, 353] on button "Продолжить" at bounding box center [617, 356] width 78 height 21
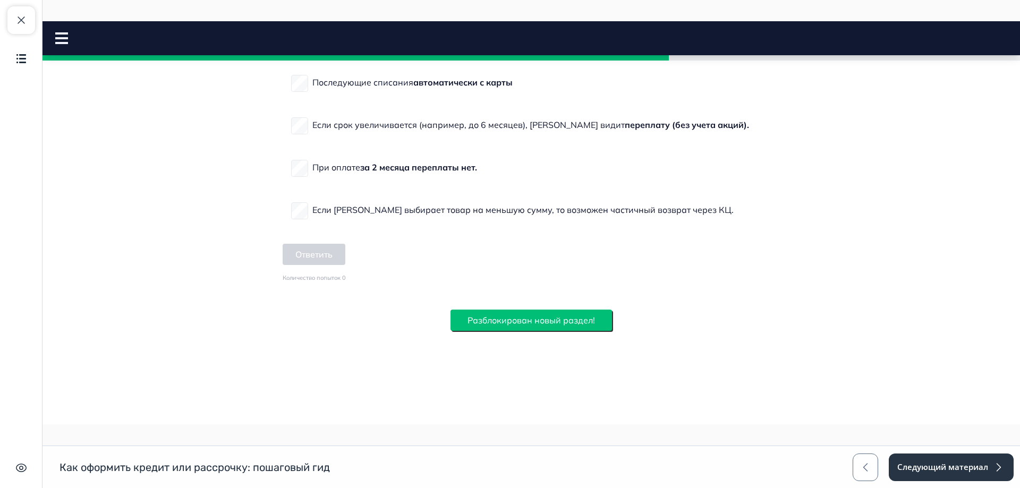
click at [571, 331] on button "Разблокирован новый раздел!" at bounding box center [532, 320] width 162 height 21
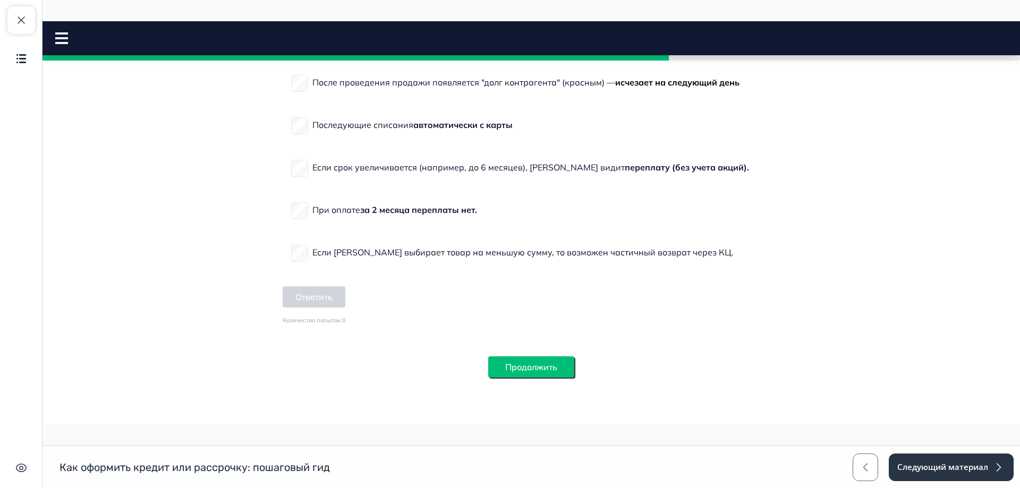
click at [539, 367] on button "Продолжить" at bounding box center [531, 367] width 86 height 21
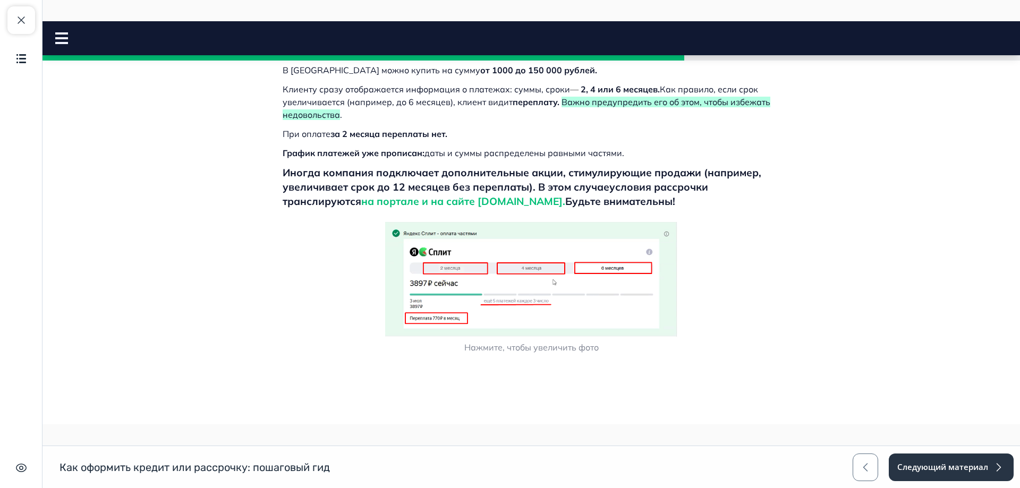
scroll to position [201, 0]
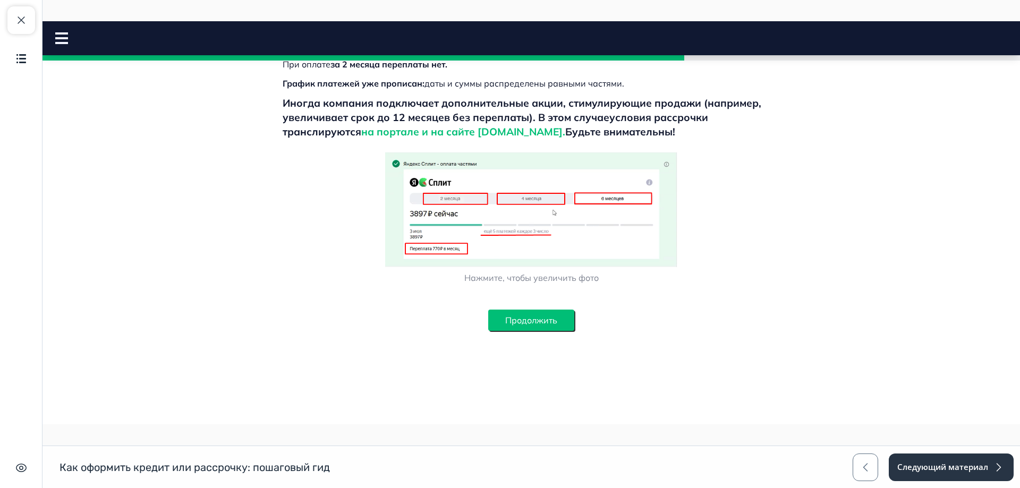
click at [517, 322] on button "Продолжить" at bounding box center [531, 320] width 86 height 21
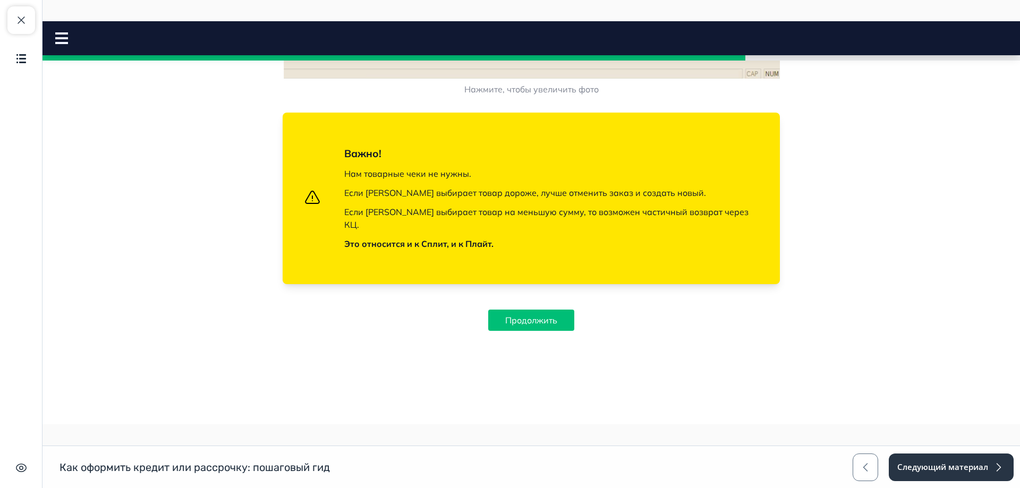
click at [513, 321] on button "Продолжить" at bounding box center [531, 320] width 86 height 21
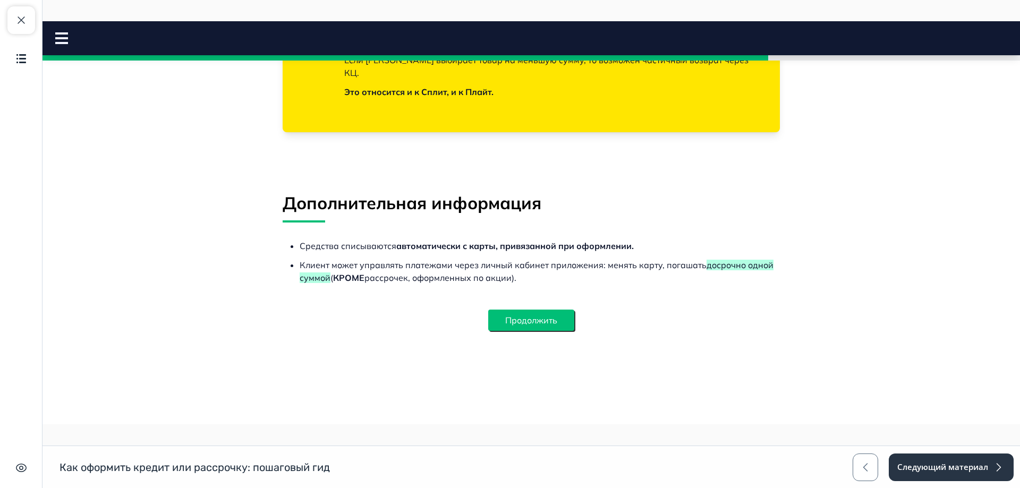
click at [512, 319] on button "Продолжить" at bounding box center [531, 320] width 86 height 21
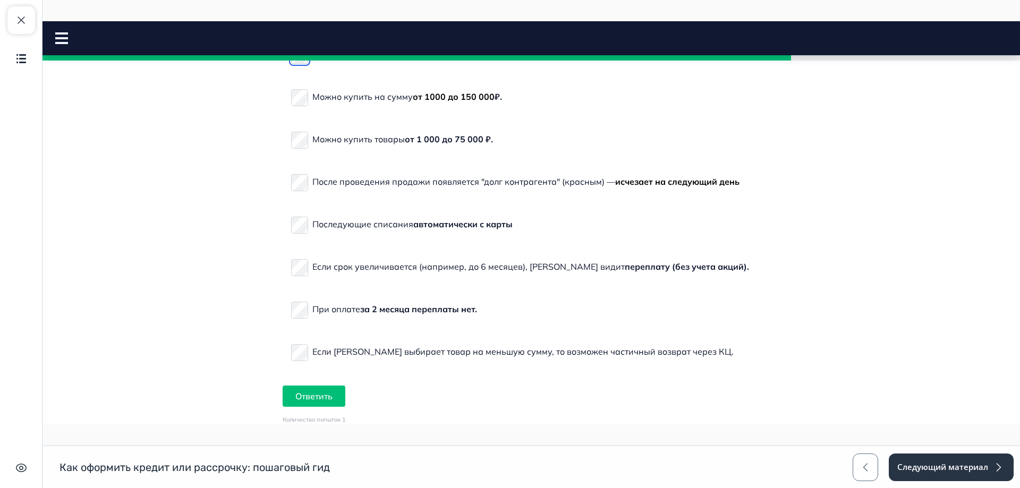
scroll to position [2380, 0]
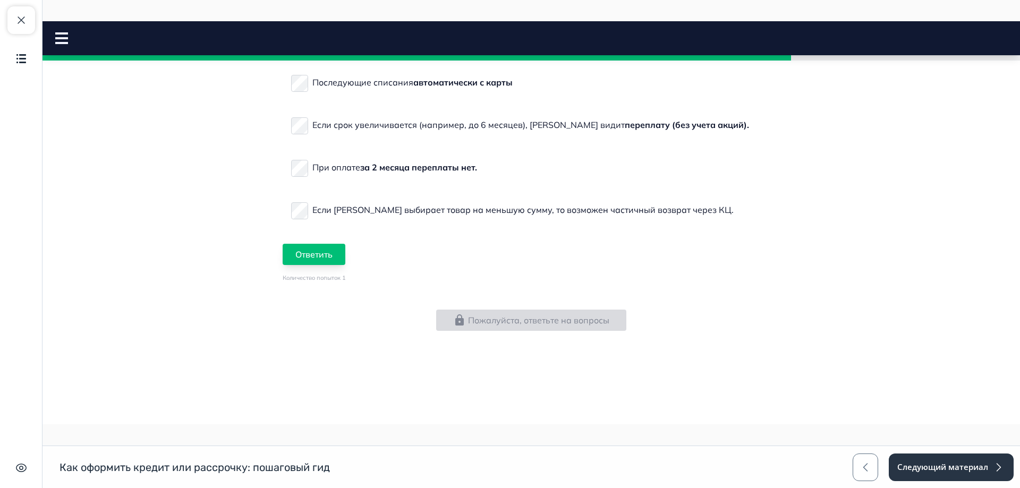
click at [333, 249] on button "Ответить" at bounding box center [314, 254] width 63 height 21
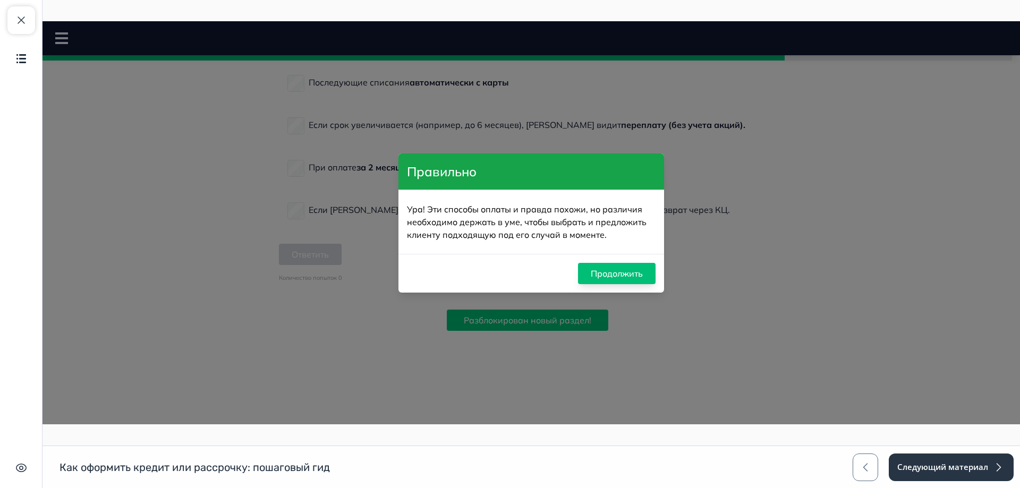
click at [625, 269] on button "Продолжить" at bounding box center [617, 273] width 78 height 21
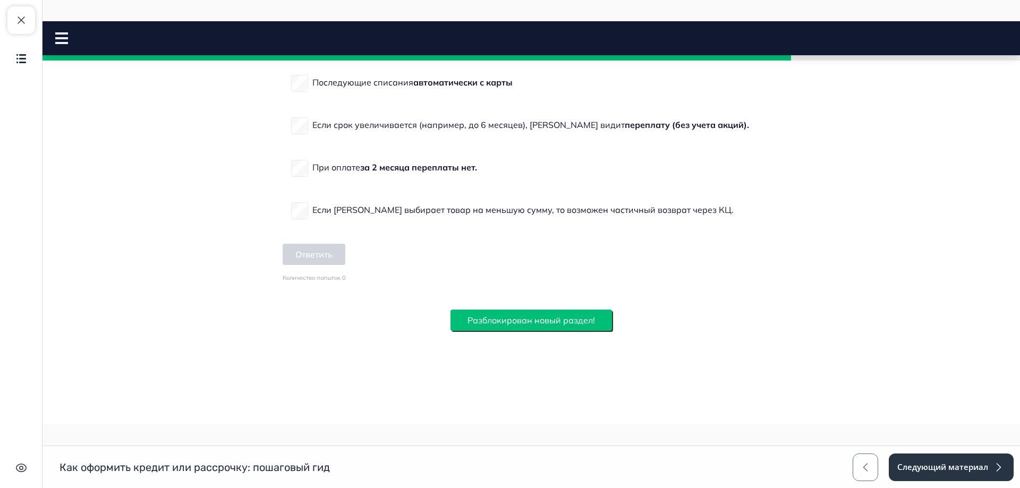
click at [532, 323] on button "Разблокирован новый раздел!" at bounding box center [532, 320] width 162 height 21
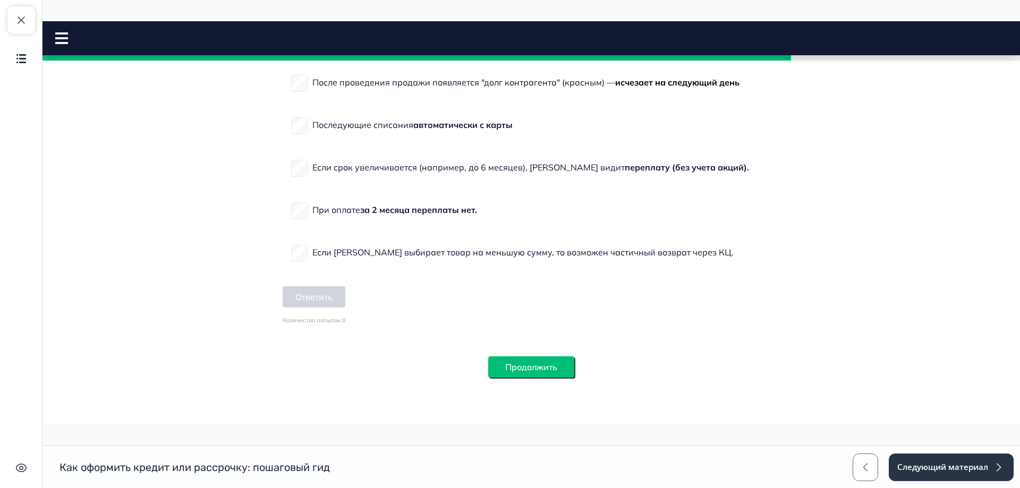
click at [521, 365] on button "Продолжить" at bounding box center [531, 367] width 86 height 21
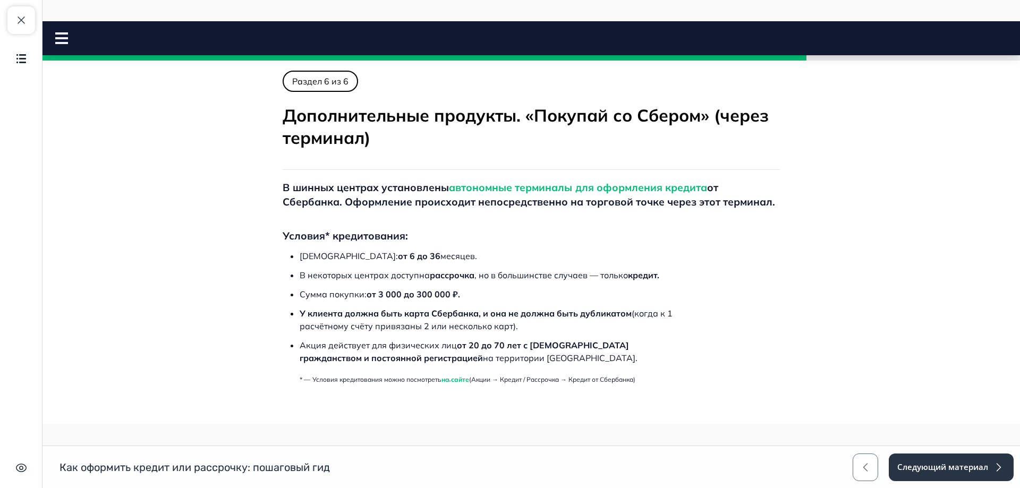
scroll to position [0, 0]
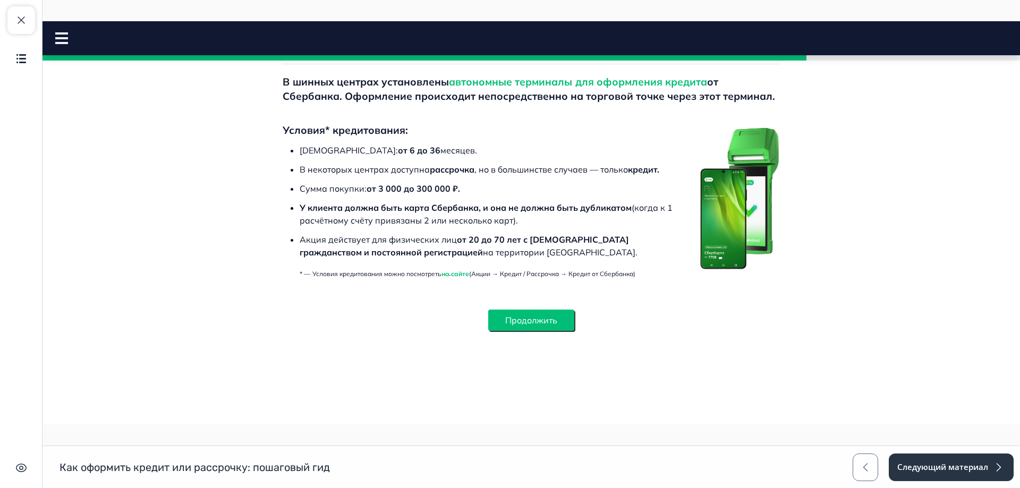
click at [520, 325] on button "Продолжить" at bounding box center [531, 320] width 86 height 21
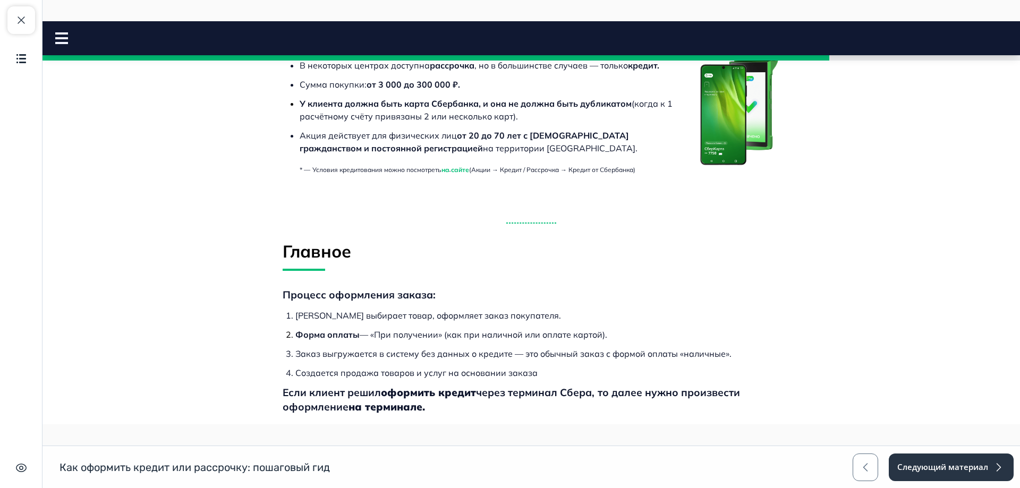
scroll to position [522, 0]
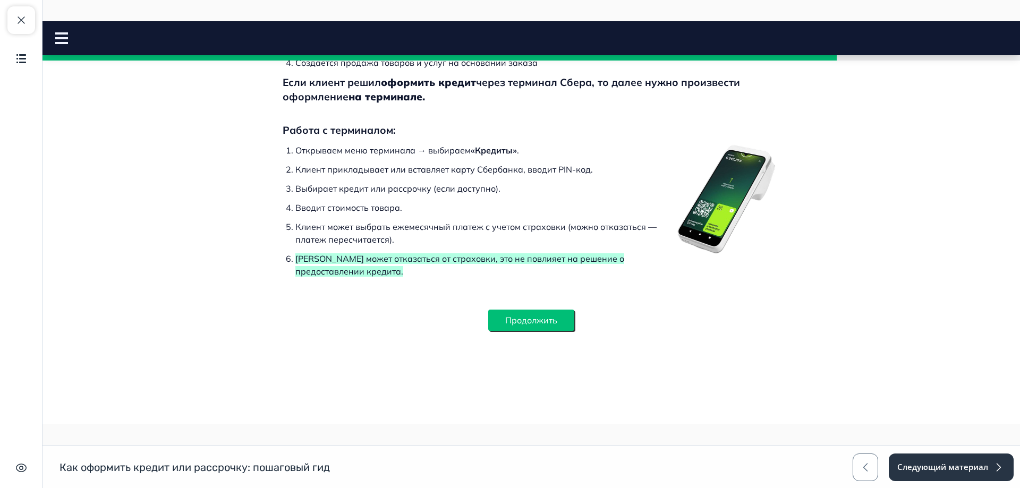
click at [523, 326] on button "Продолжить" at bounding box center [531, 320] width 86 height 21
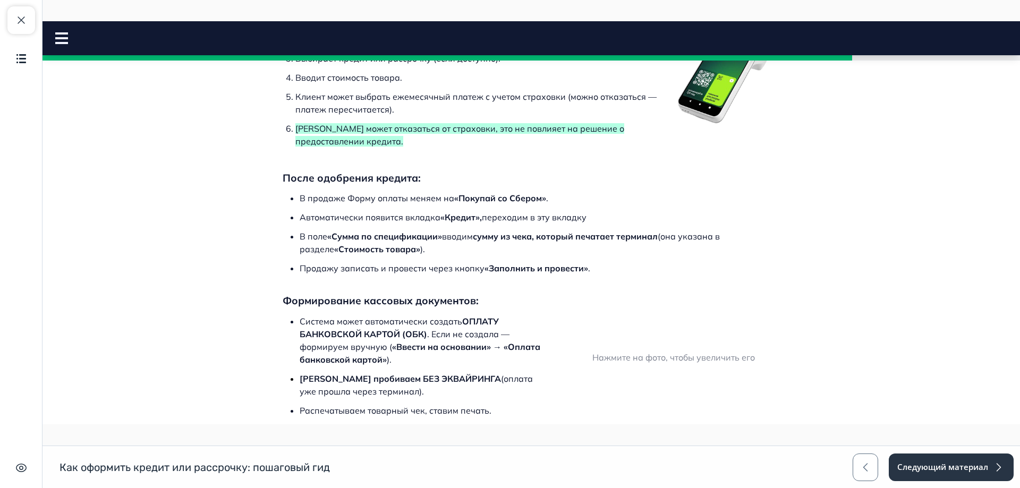
scroll to position [1267, 0]
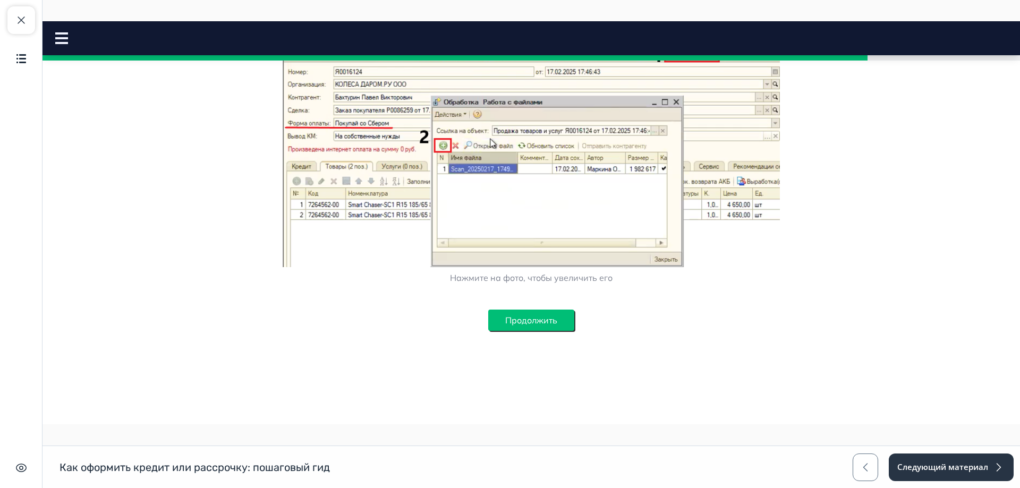
click at [521, 316] on button "Продолжить" at bounding box center [531, 320] width 86 height 21
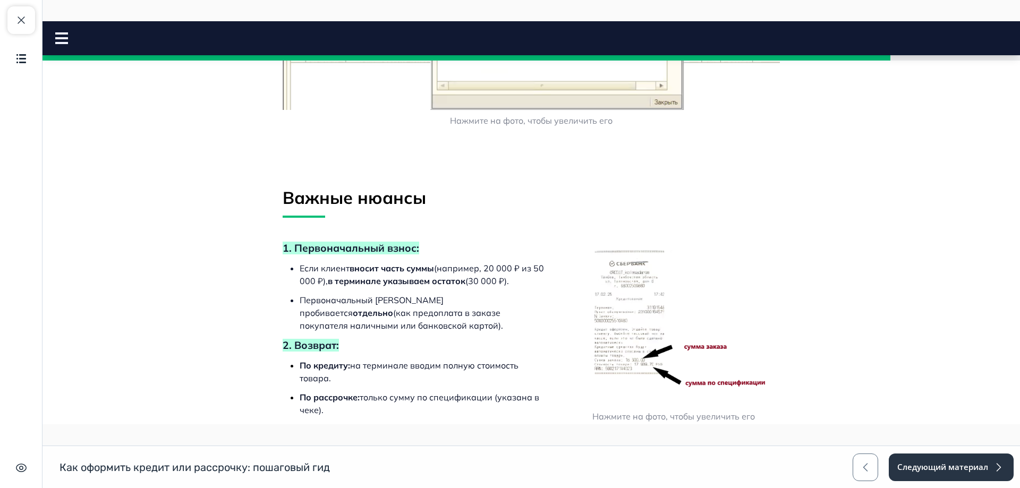
scroll to position [1563, 0]
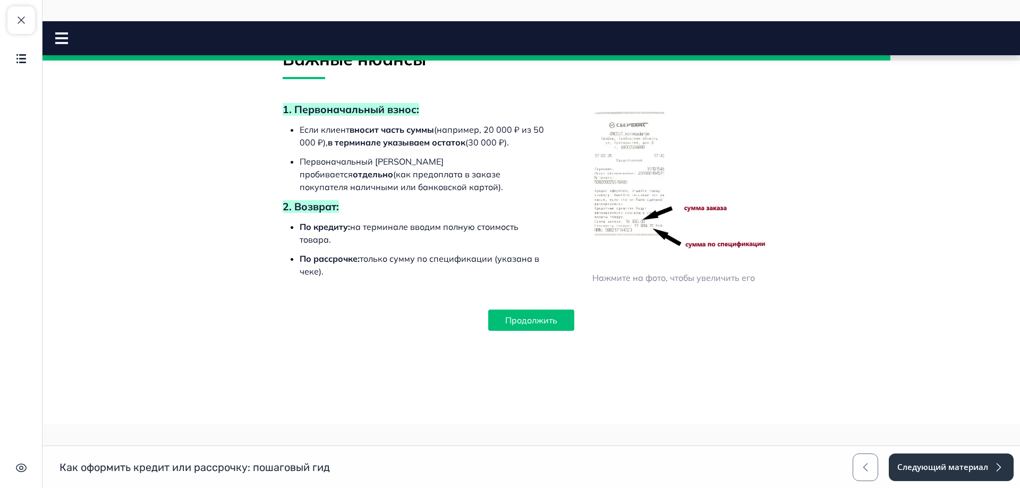
click at [500, 312] on button "Продолжить" at bounding box center [531, 320] width 86 height 21
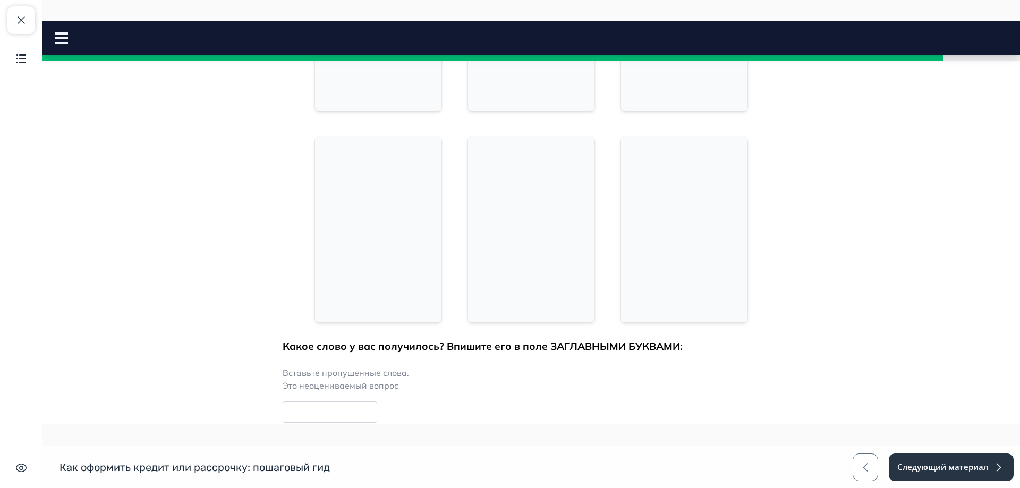
scroll to position [2235, 0]
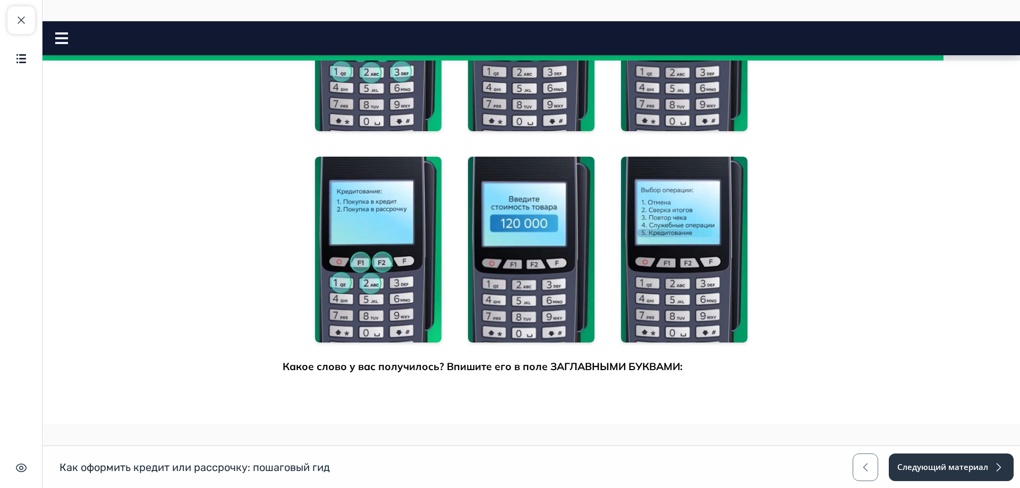
click at [666, 249] on img at bounding box center [684, 250] width 126 height 186
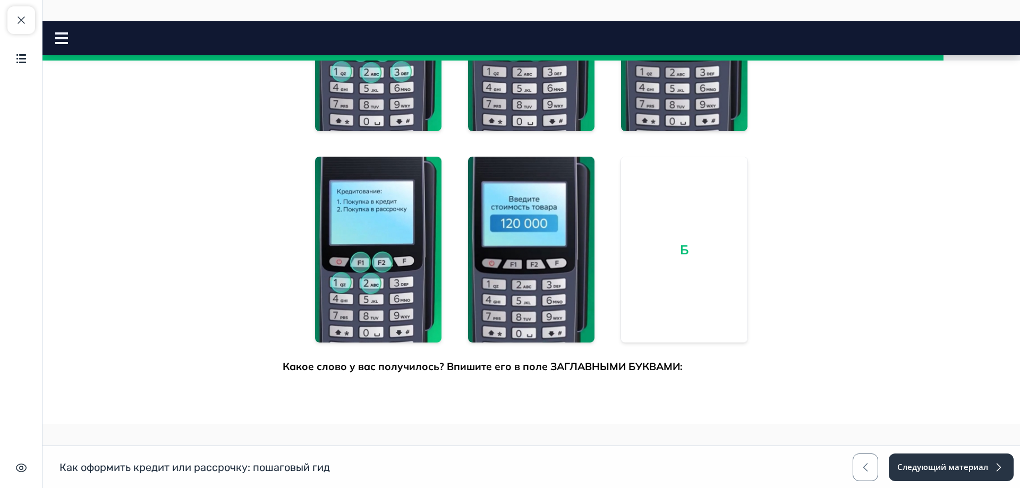
click at [523, 247] on img at bounding box center [531, 250] width 126 height 186
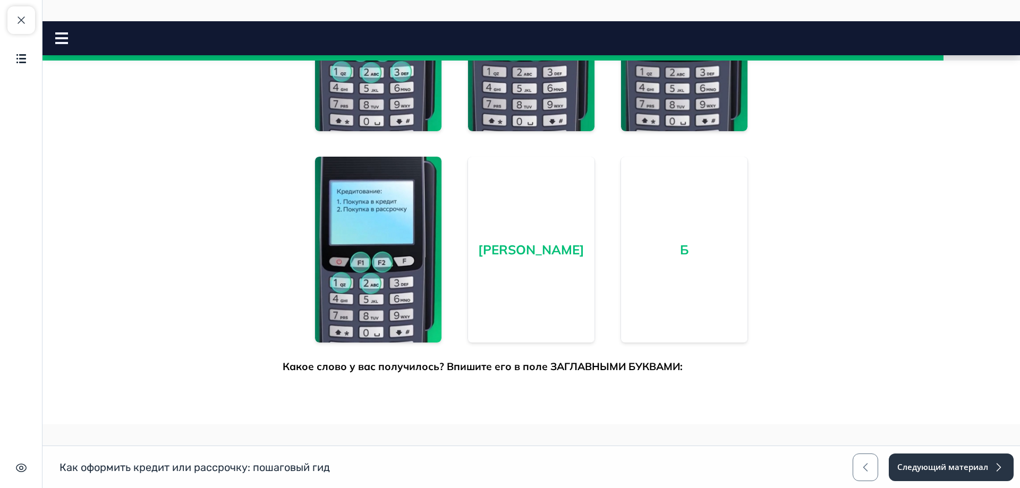
click at [401, 247] on img at bounding box center [378, 250] width 126 height 186
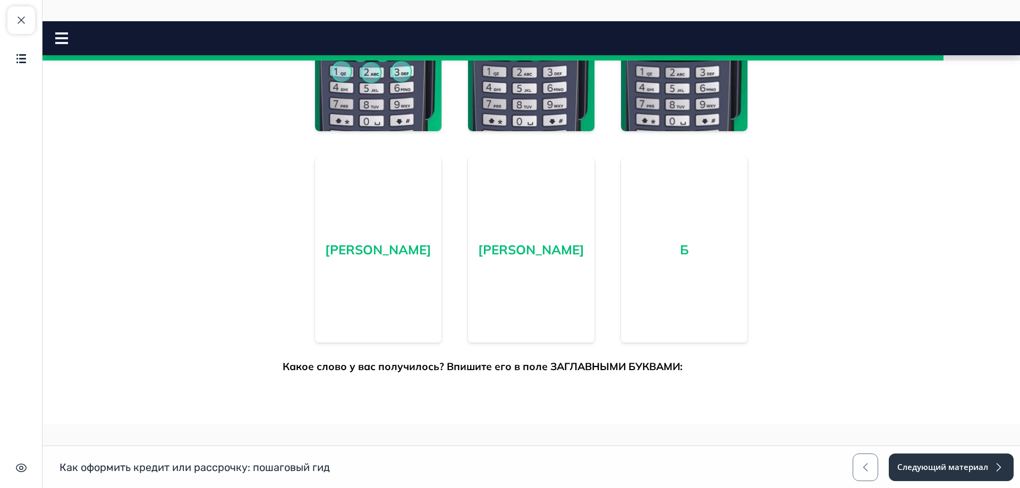
click at [643, 97] on img at bounding box center [684, 38] width 126 height 186
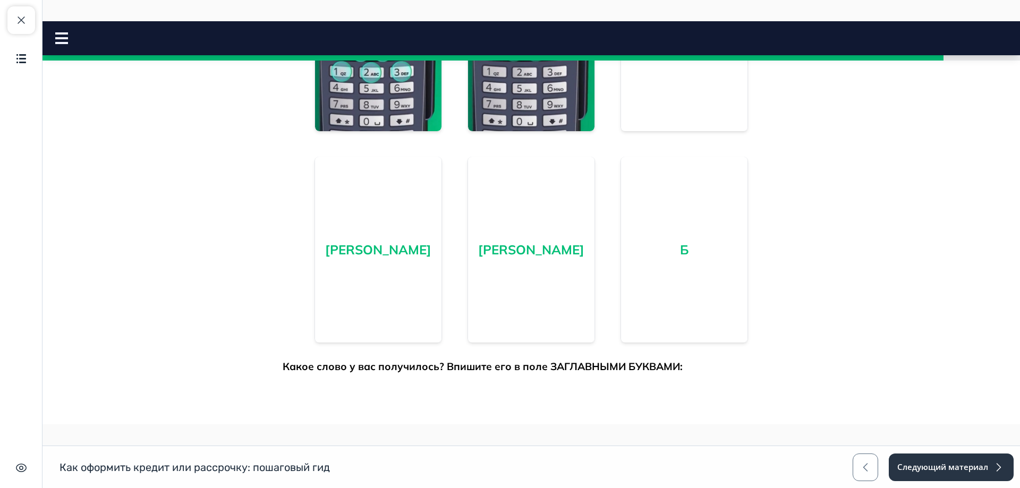
click at [394, 99] on img at bounding box center [378, 38] width 126 height 186
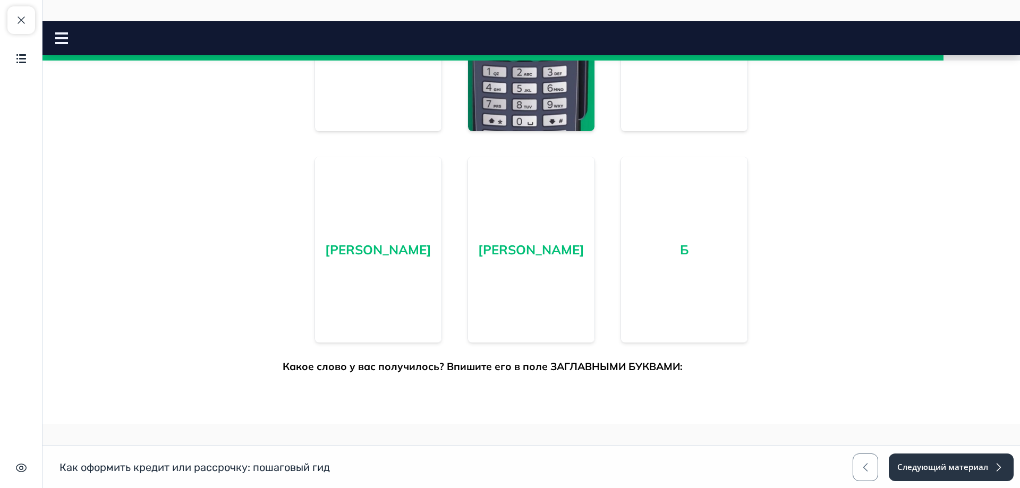
click at [545, 88] on img at bounding box center [531, 38] width 126 height 186
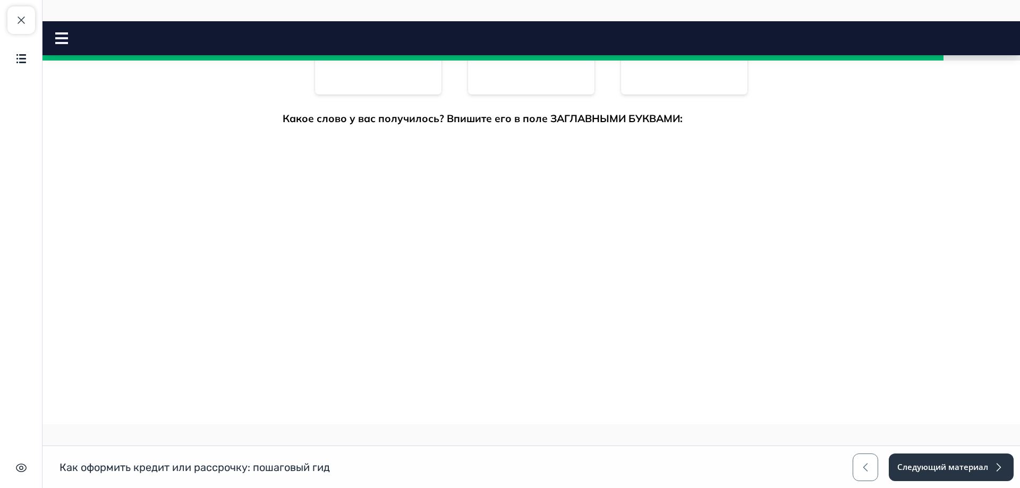
scroll to position [2497, 0]
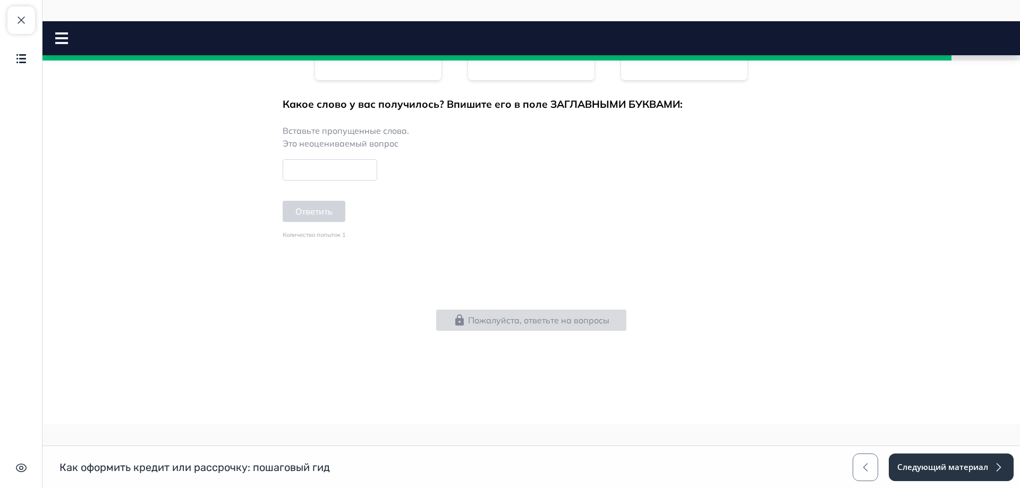
click at [331, 172] on input at bounding box center [330, 169] width 95 height 21
type input "******"
click at [316, 218] on button "Ответить" at bounding box center [314, 211] width 63 height 21
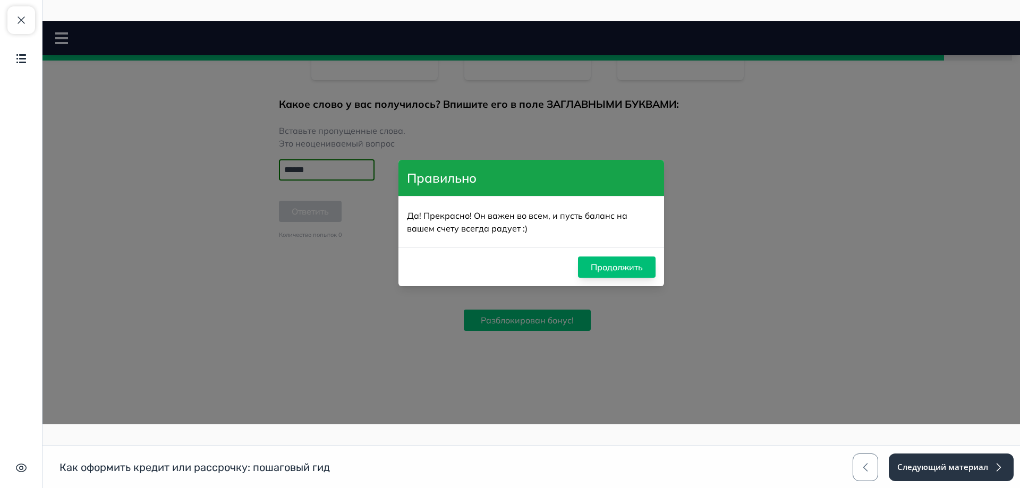
click at [630, 268] on button "Продолжить" at bounding box center [617, 267] width 78 height 21
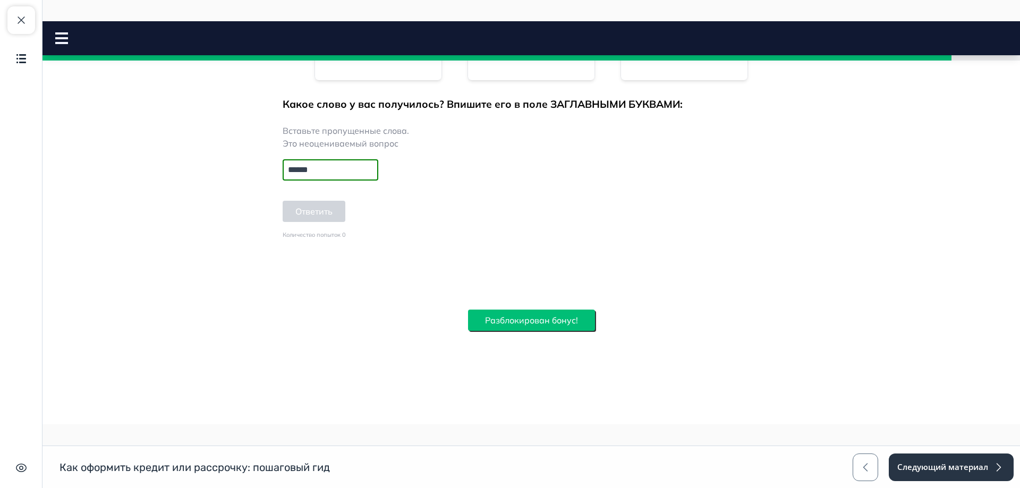
click at [555, 317] on button "Разблокирован бонус!" at bounding box center [531, 320] width 127 height 21
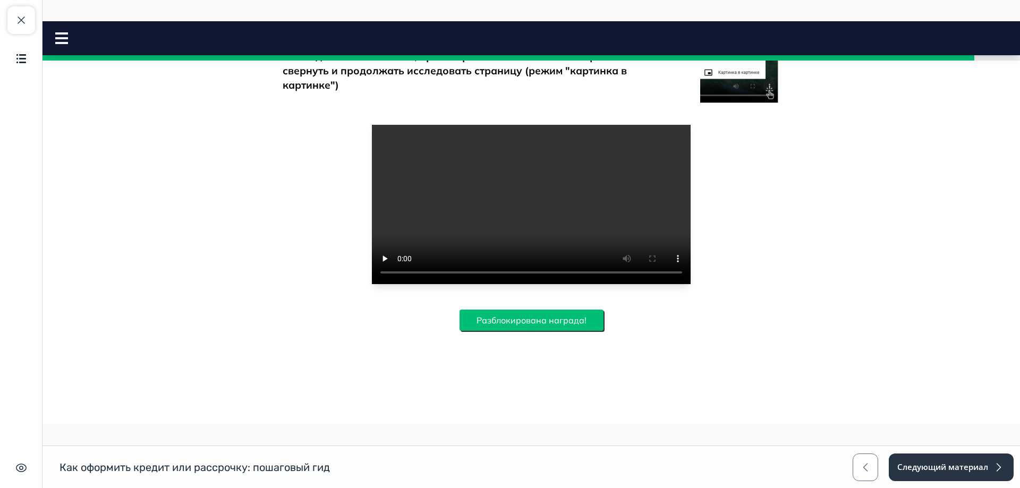
click at [530, 318] on button "Разблокирована награда!" at bounding box center [532, 320] width 144 height 21
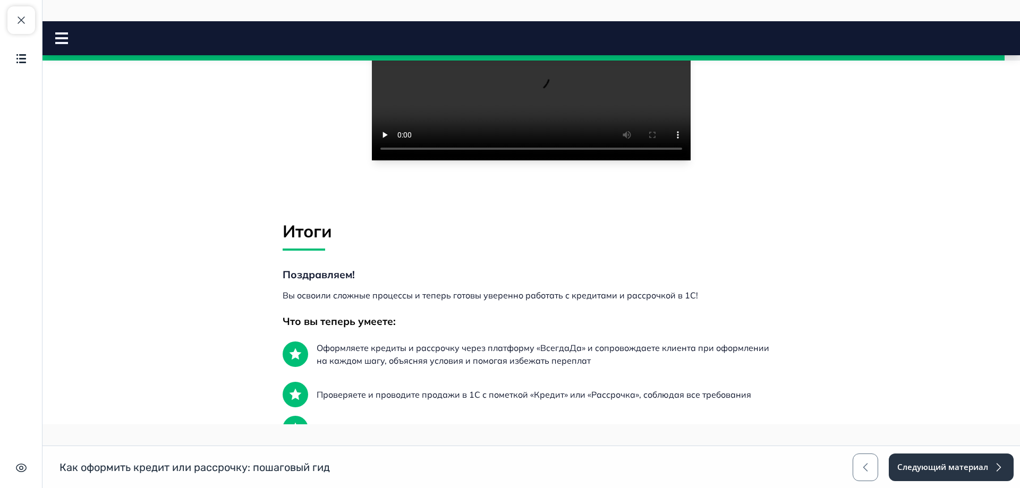
scroll to position [3355, 0]
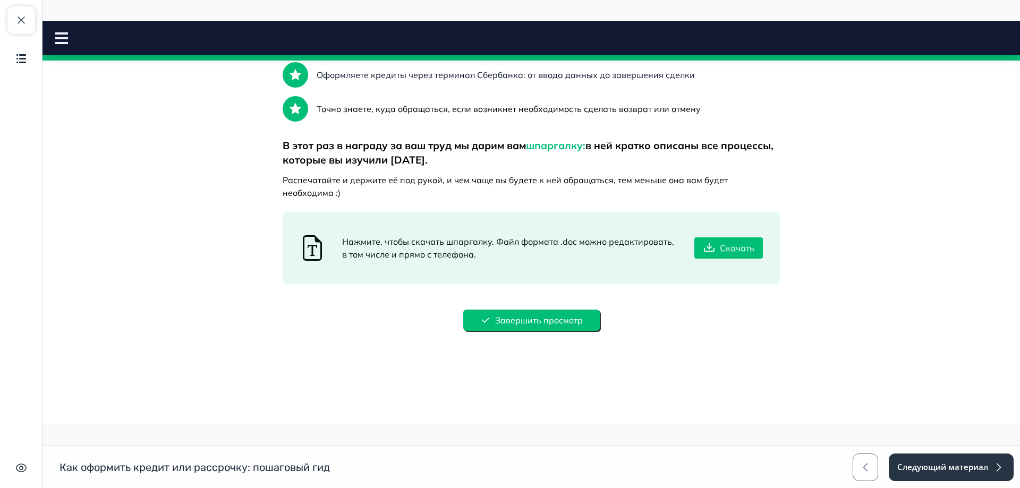
click at [530, 318] on button "Завершить просмотр" at bounding box center [531, 320] width 137 height 21
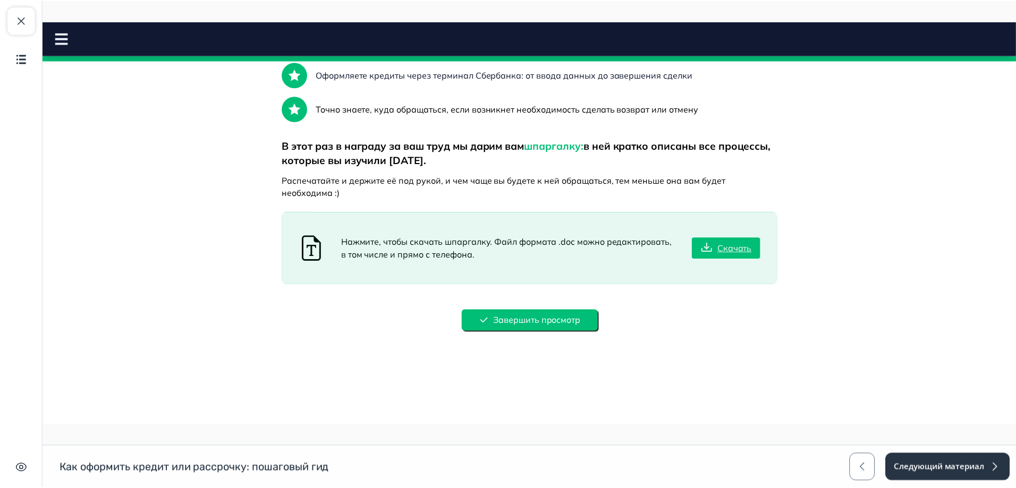
scroll to position [0, 0]
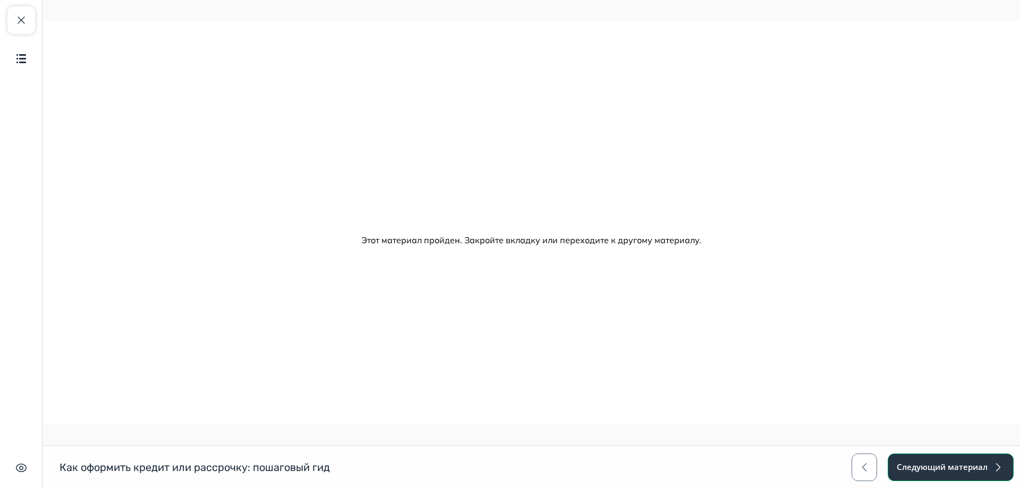
click at [948, 462] on button "Следующий материал" at bounding box center [951, 468] width 126 height 28
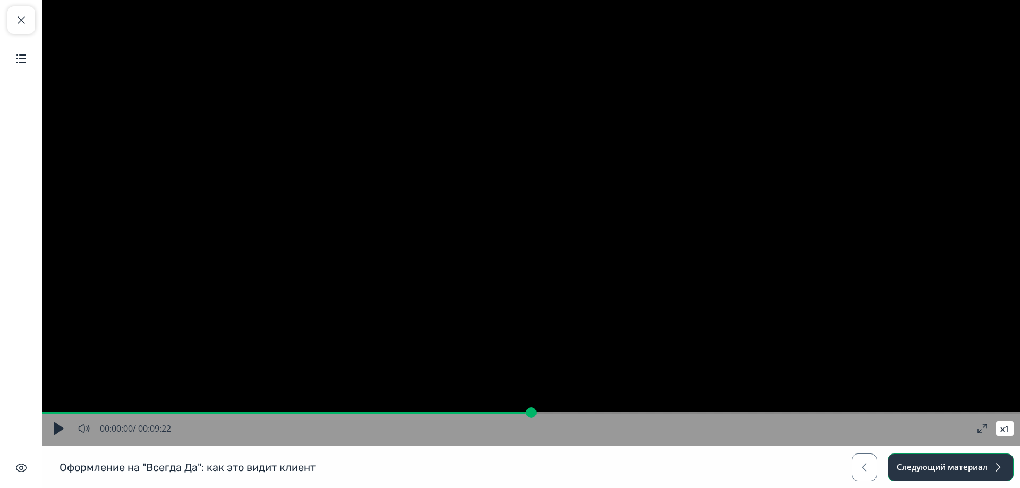
click at [994, 474] on button "Следующий материал" at bounding box center [951, 468] width 126 height 28
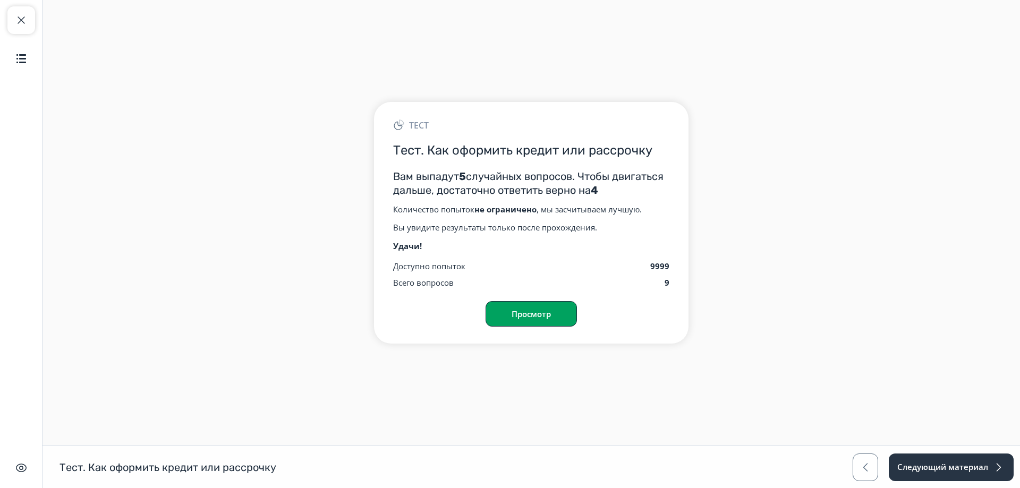
click at [540, 309] on button "Просмотр" at bounding box center [531, 314] width 91 height 26
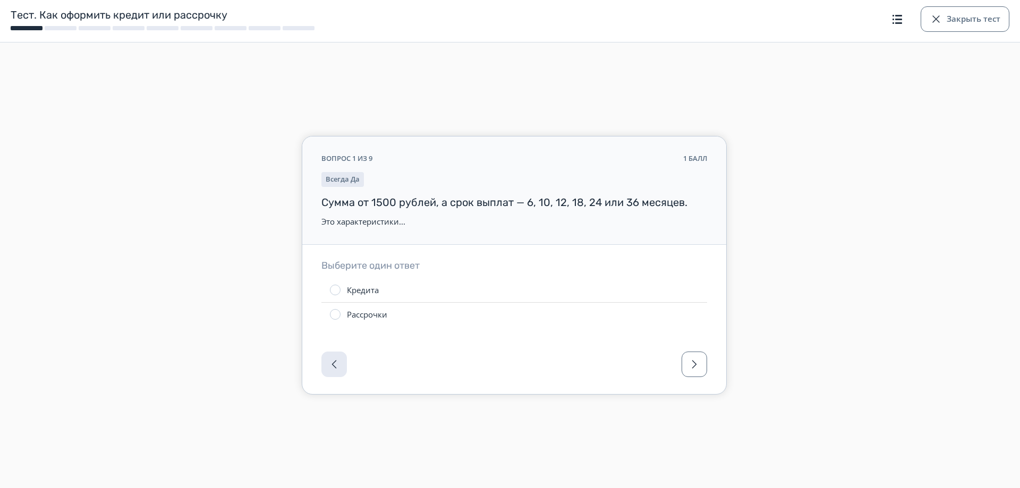
click at [352, 291] on div "Кредита" at bounding box center [363, 290] width 32 height 11
click at [699, 363] on span "button" at bounding box center [694, 364] width 13 height 13
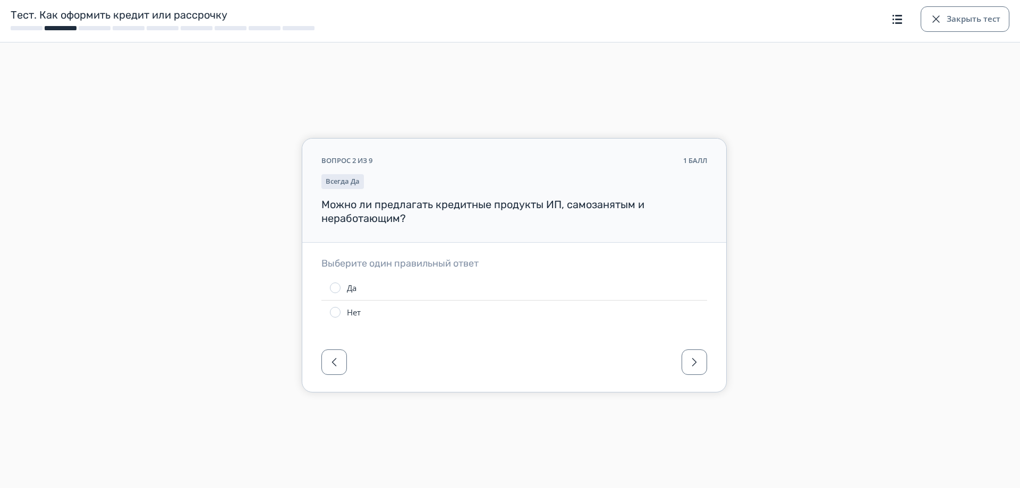
click at [331, 284] on div at bounding box center [335, 288] width 11 height 11
click at [697, 364] on span "button" at bounding box center [694, 362] width 13 height 13
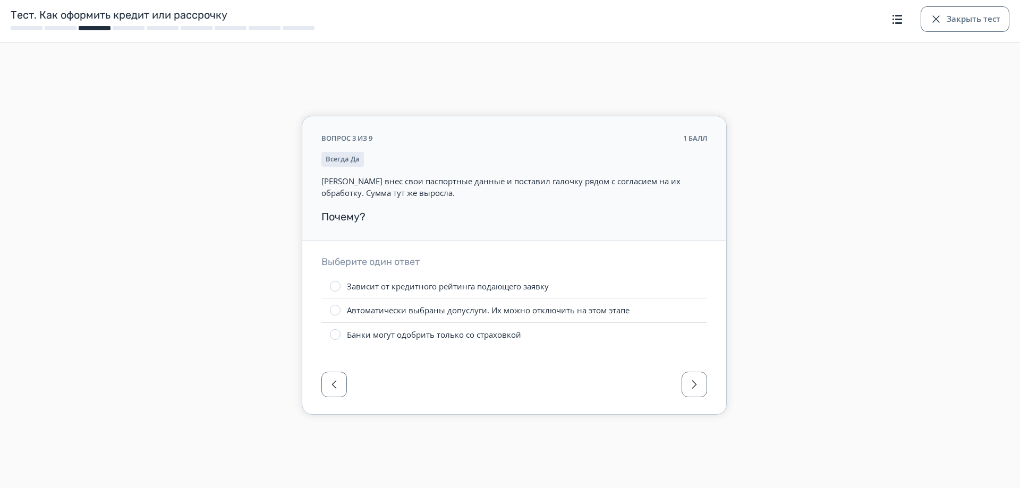
click at [338, 312] on div at bounding box center [335, 310] width 11 height 11
click at [694, 386] on span "button" at bounding box center [694, 384] width 13 height 13
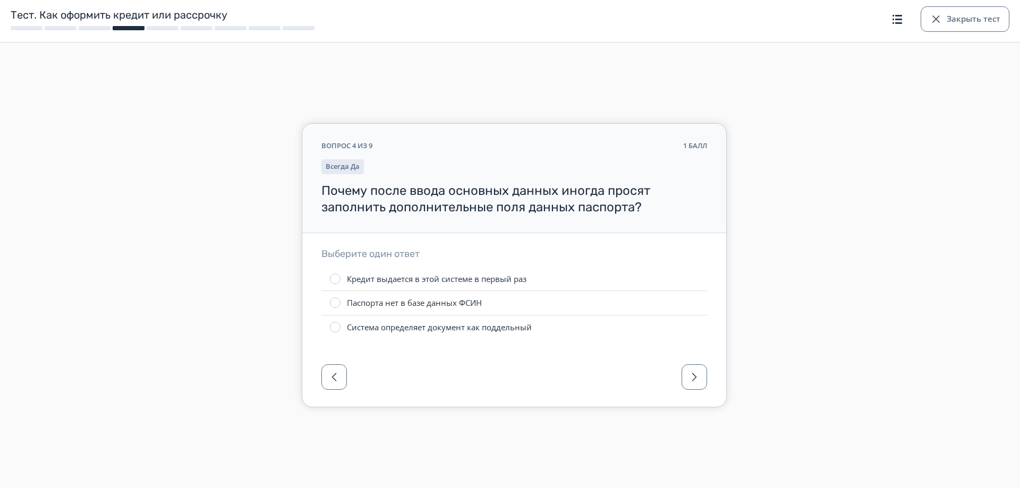
click at [333, 278] on div at bounding box center [335, 279] width 11 height 11
click at [690, 370] on button "button" at bounding box center [695, 377] width 26 height 26
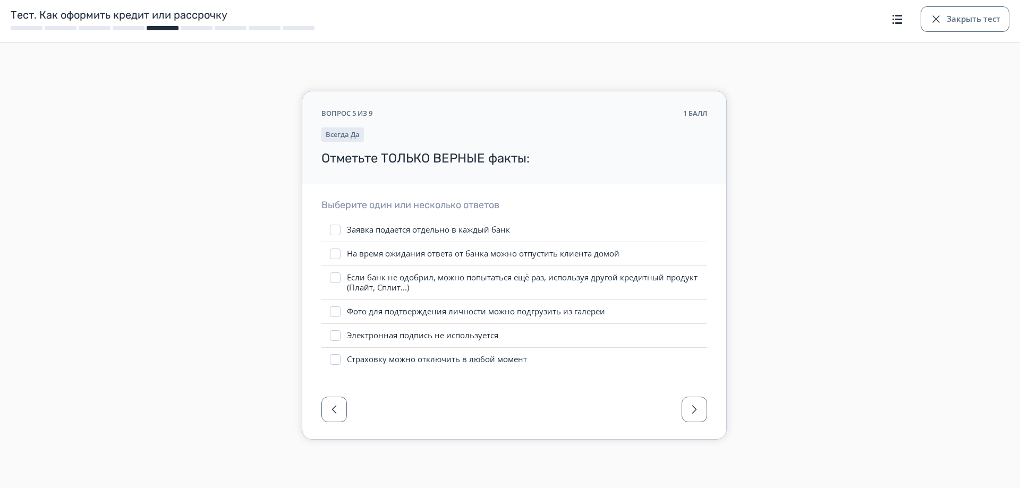
click at [341, 276] on label "Если банк не одобрил, можно попытаться ещё раз, используя другой кредитный прод…" at bounding box center [514, 282] width 386 height 33
click at [335, 310] on div at bounding box center [335, 312] width 11 height 11
click at [695, 414] on span "button" at bounding box center [694, 409] width 13 height 13
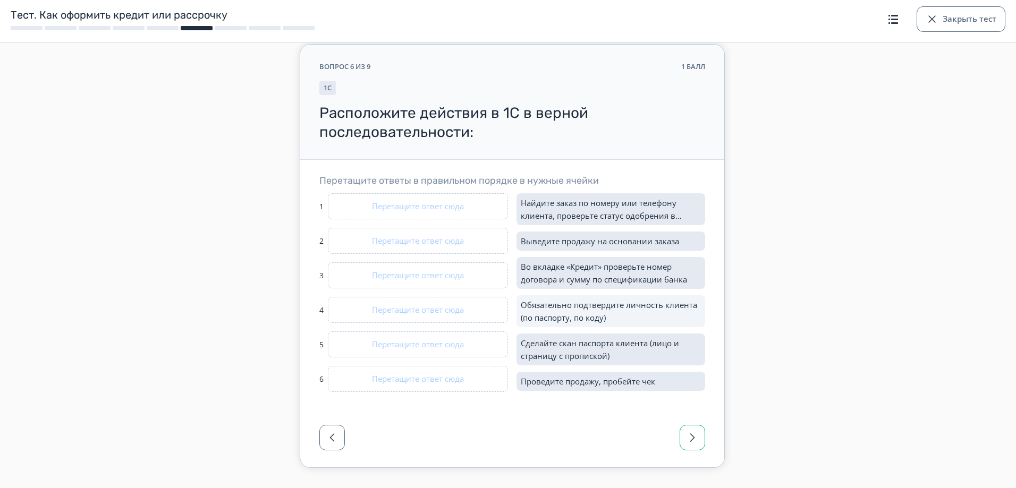
scroll to position [63, 0]
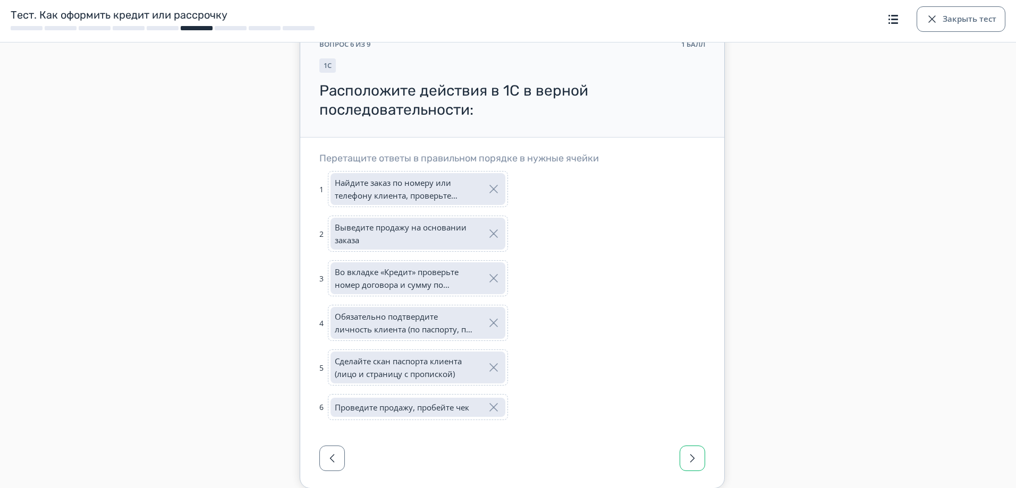
click at [690, 456] on span "button" at bounding box center [692, 458] width 13 height 13
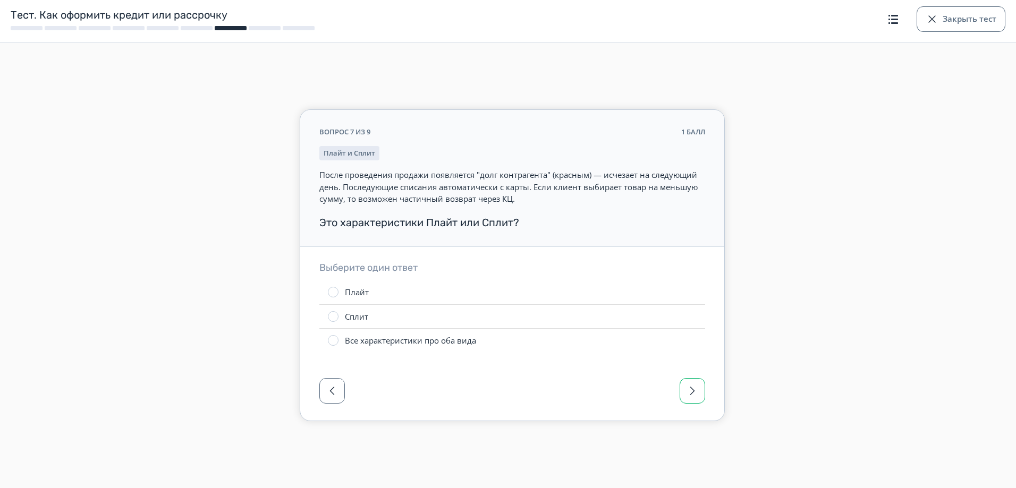
scroll to position [0, 0]
click at [336, 293] on div at bounding box center [335, 292] width 11 height 11
click at [693, 392] on span "button" at bounding box center [694, 391] width 13 height 13
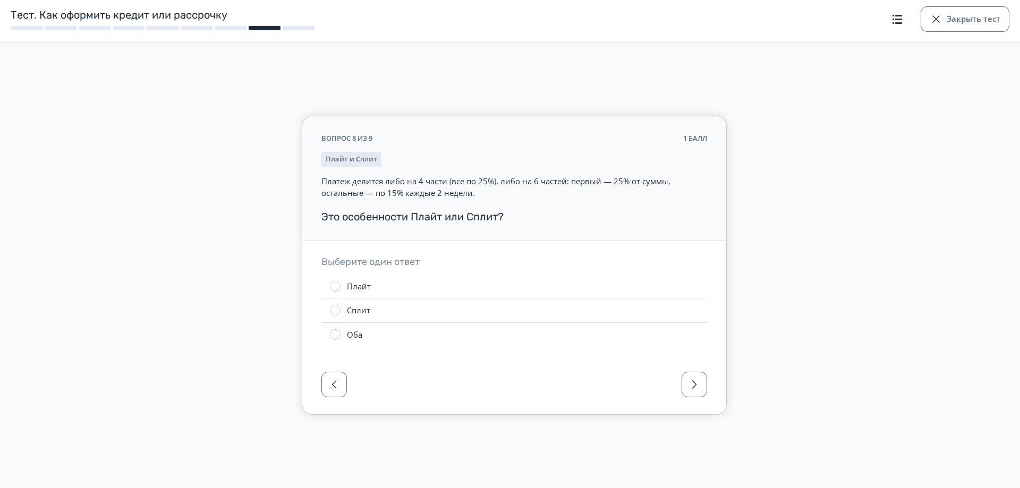
click at [367, 287] on div "Плайт" at bounding box center [359, 286] width 24 height 11
click at [689, 385] on span "button" at bounding box center [694, 384] width 13 height 13
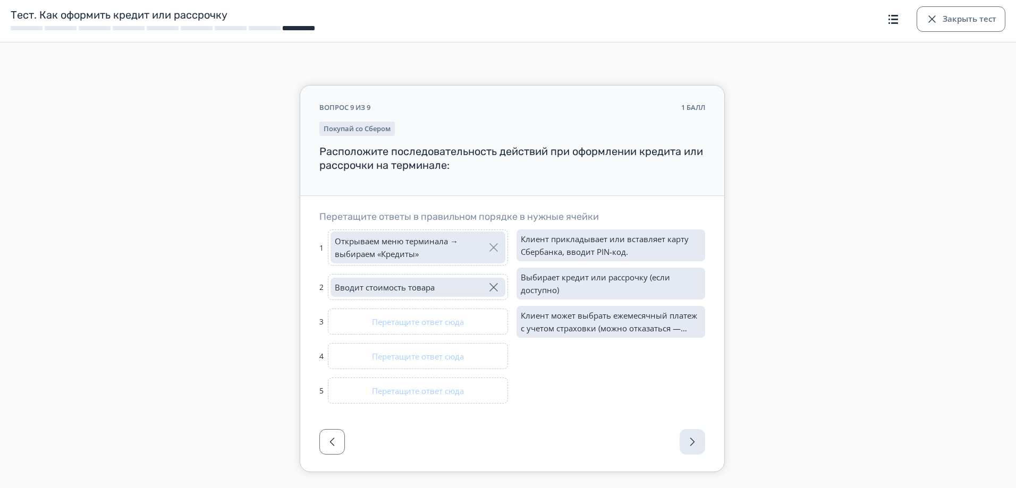
click at [498, 284] on span "button" at bounding box center [493, 287] width 15 height 15
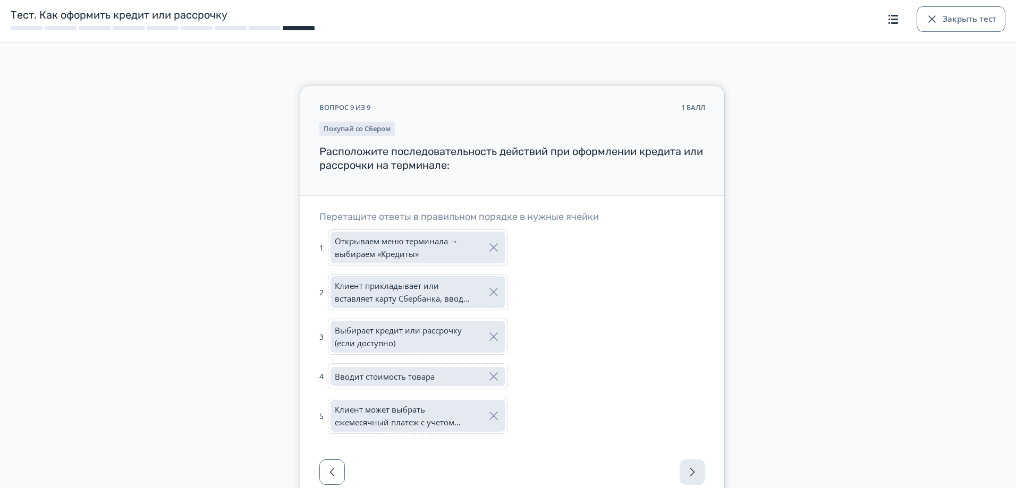
click at [690, 472] on div at bounding box center [512, 475] width 424 height 53
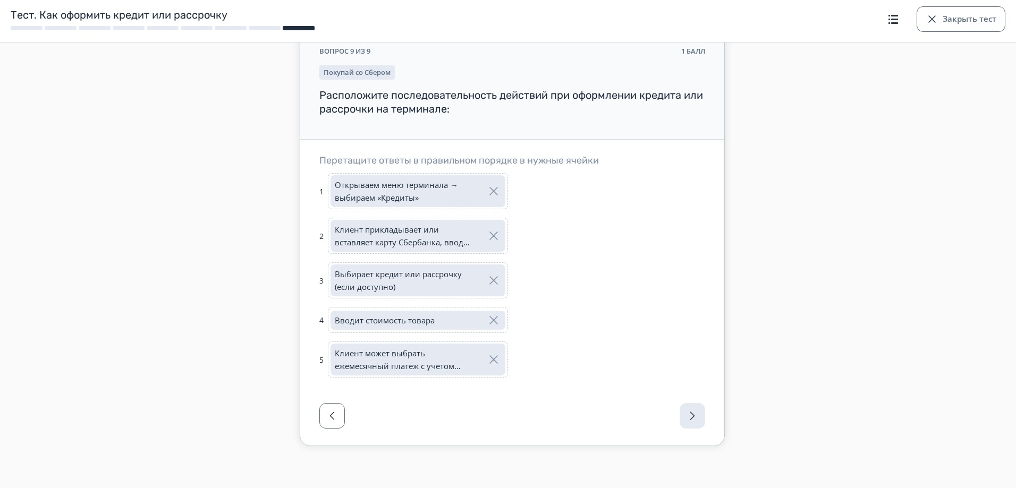
scroll to position [57, 0]
click at [692, 413] on div at bounding box center [512, 418] width 424 height 53
click at [949, 17] on button "Закрыть тест" at bounding box center [961, 19] width 89 height 26
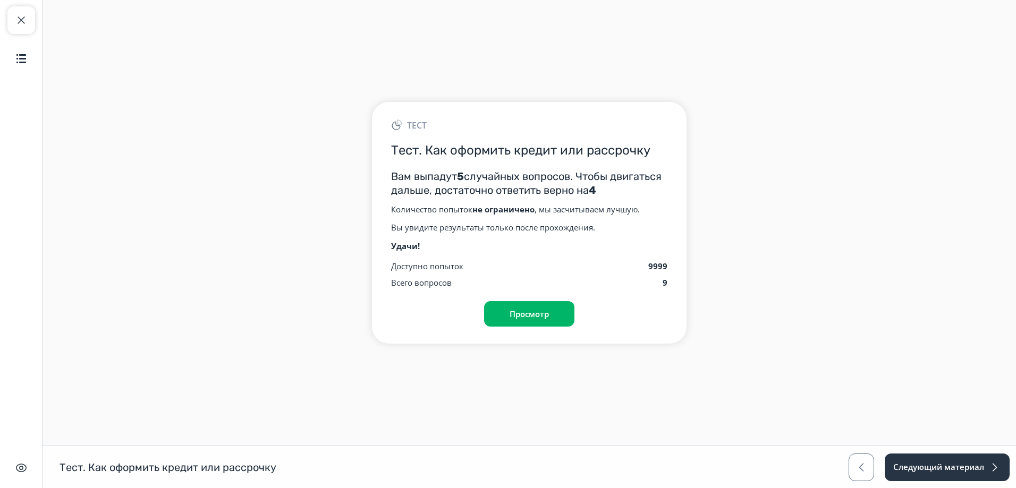
scroll to position [0, 0]
click at [19, 16] on span "button" at bounding box center [21, 20] width 13 height 13
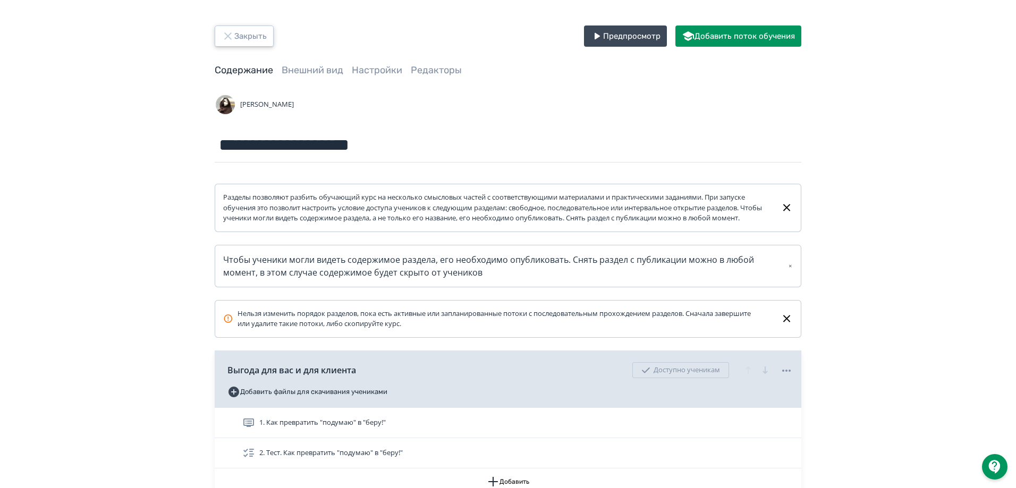
click at [239, 35] on button "Закрыть" at bounding box center [244, 36] width 59 height 21
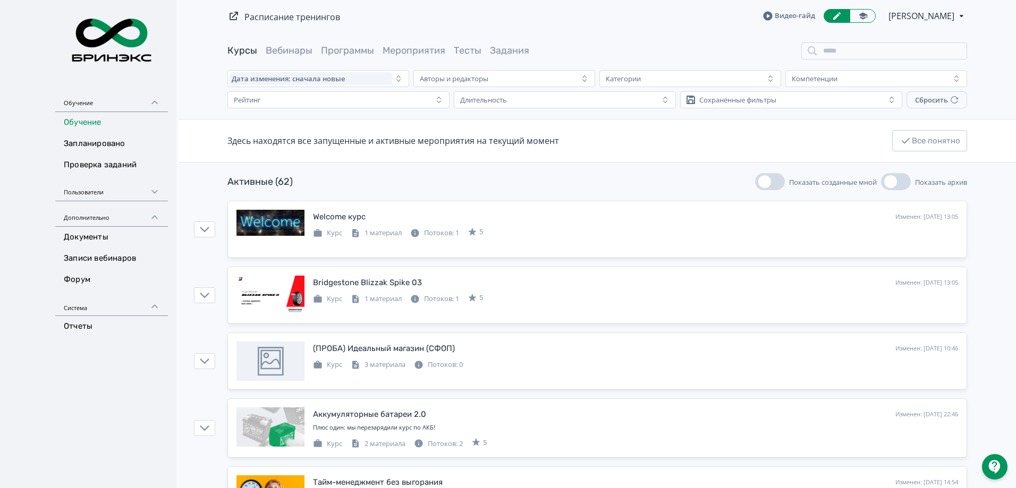
click at [231, 15] on icon at bounding box center [233, 16] width 13 height 13
click at [275, 15] on link "Расписание тренингов" at bounding box center [292, 17] width 96 height 12
